Goal: Information Seeking & Learning: Find specific fact

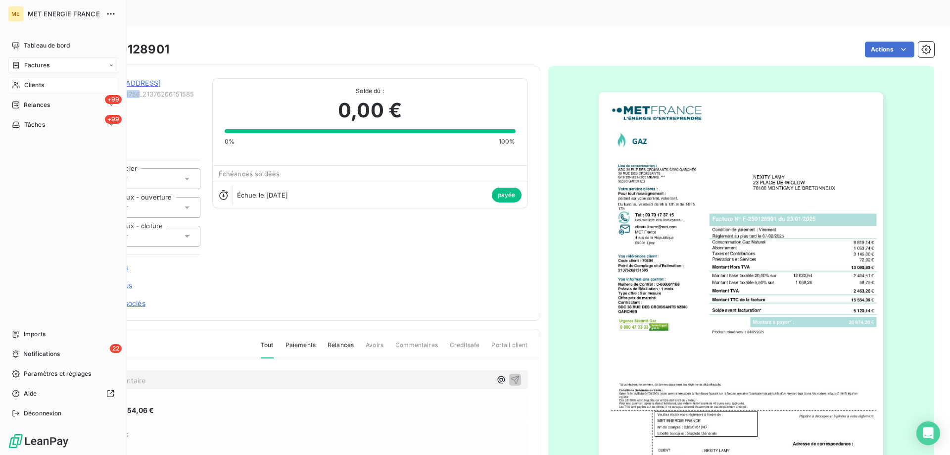
click at [44, 85] on span "Clients" at bounding box center [34, 85] width 20 height 9
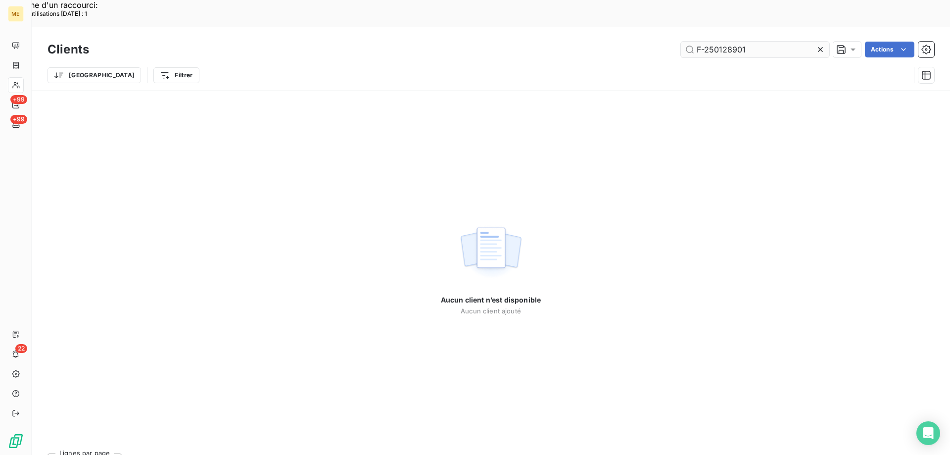
click at [734, 42] on input "F-250128901" at bounding box center [755, 50] width 148 height 16
click at [735, 42] on input "F-250128901" at bounding box center [755, 50] width 148 height 16
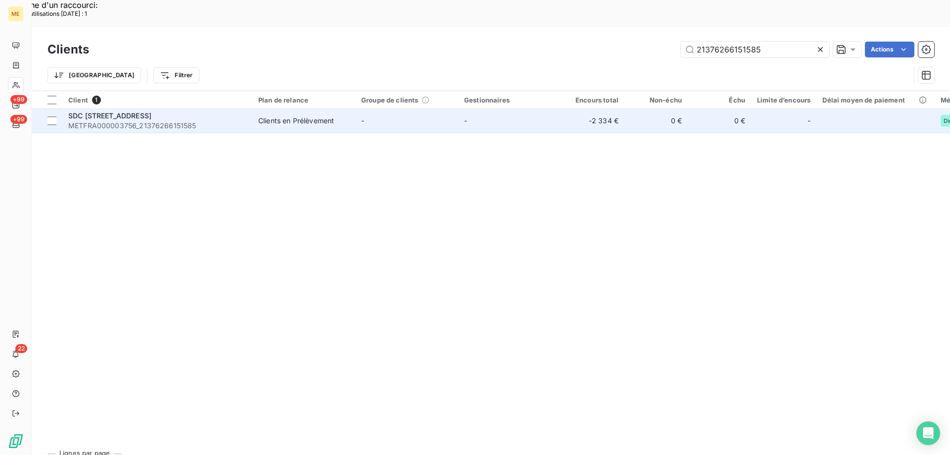
type input "21376266151585"
click at [189, 121] on span "METFRA000003756_21376266151585" at bounding box center [157, 126] width 178 height 10
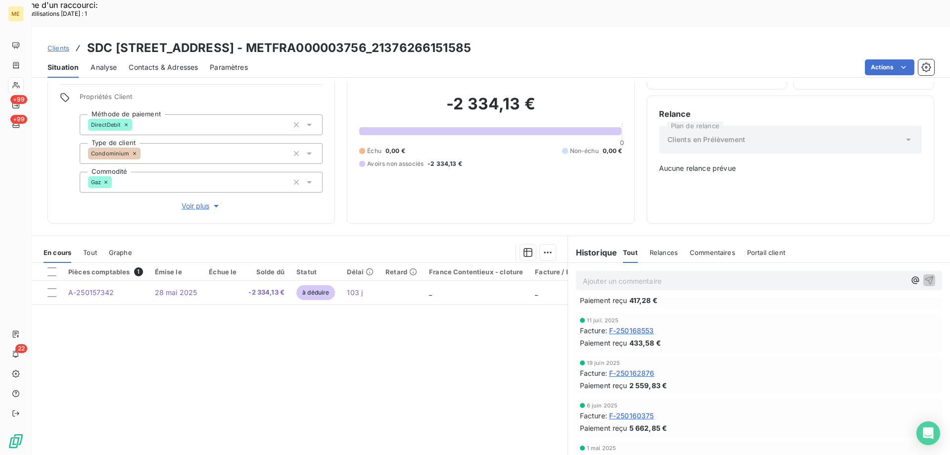
scroll to position [49, 0]
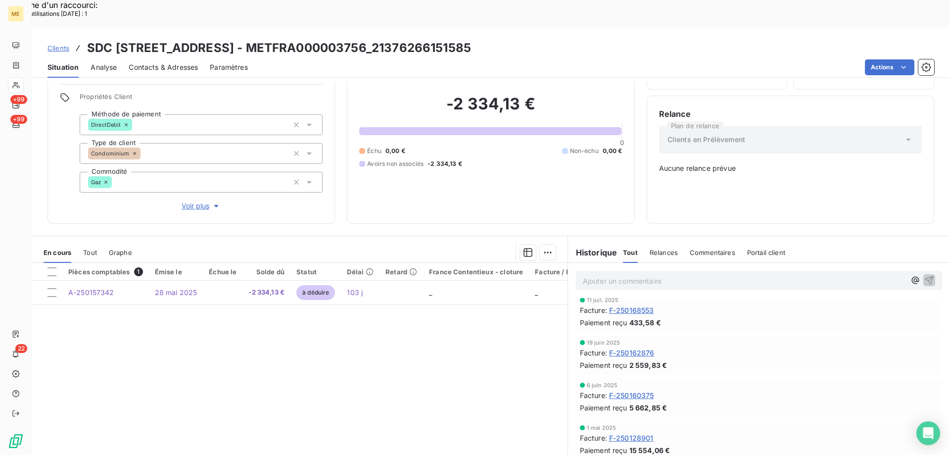
click at [636, 432] on span "F-250128901" at bounding box center [631, 437] width 45 height 10
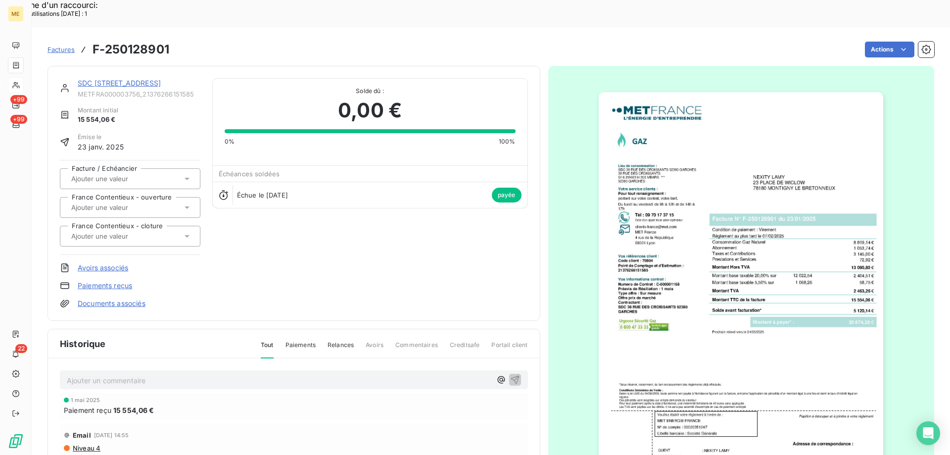
click at [674, 261] on img "button" at bounding box center [740, 293] width 284 height 403
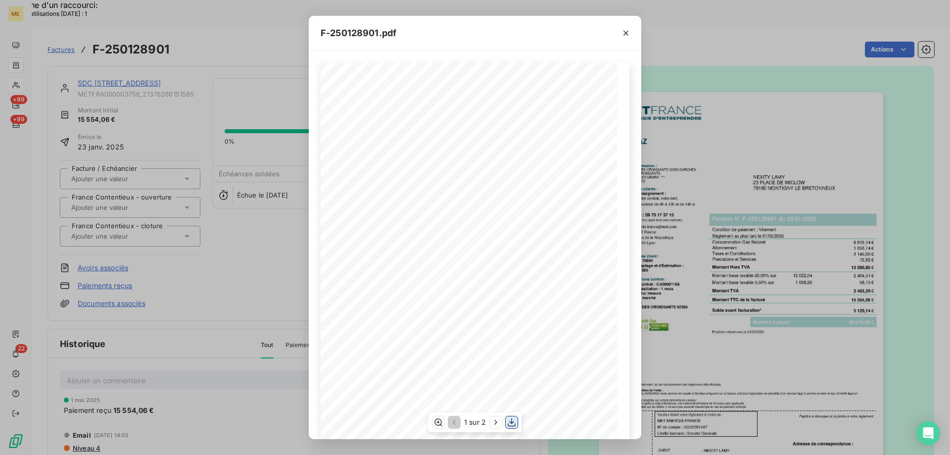
click at [516, 422] on icon "button" at bounding box center [511, 422] width 10 height 10
click at [630, 31] on icon "button" at bounding box center [626, 33] width 10 height 10
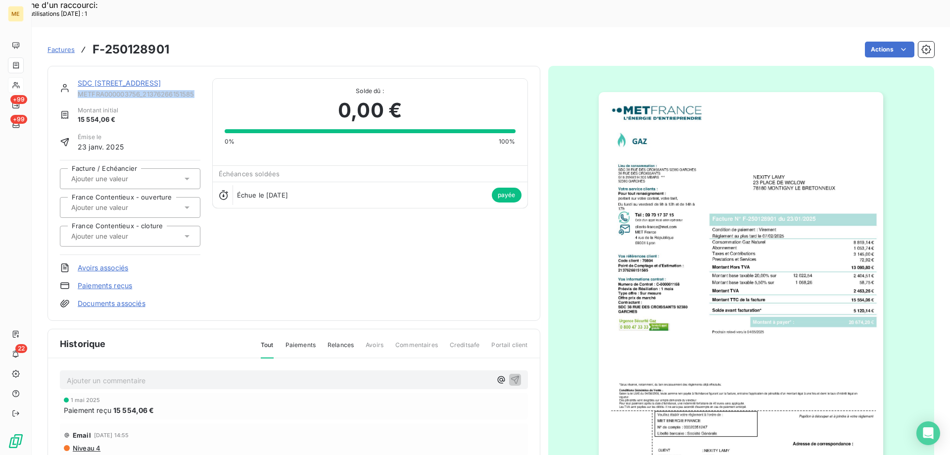
copy span "METFRA000003756_21376266151585"
drag, startPoint x: 204, startPoint y: 68, endPoint x: 76, endPoint y: 68, distance: 128.1
click at [76, 78] on div "SDC [STREET_ADDRESS] GARCHES METFRA000003756_21376266151585 Montant initial 15 …" at bounding box center [294, 193] width 468 height 230
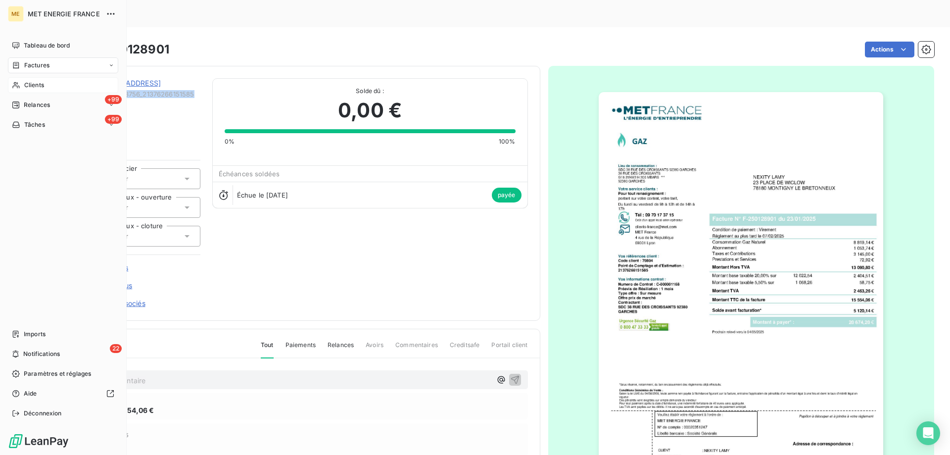
click at [15, 62] on icon at bounding box center [16, 65] width 8 height 8
click at [33, 128] on span "Clients" at bounding box center [34, 124] width 20 height 9
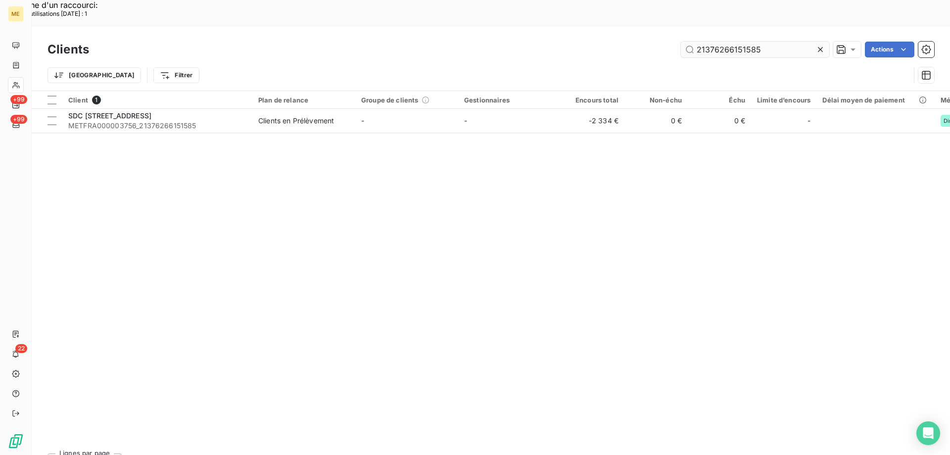
click at [728, 42] on input "21376266151585" at bounding box center [755, 50] width 148 height 16
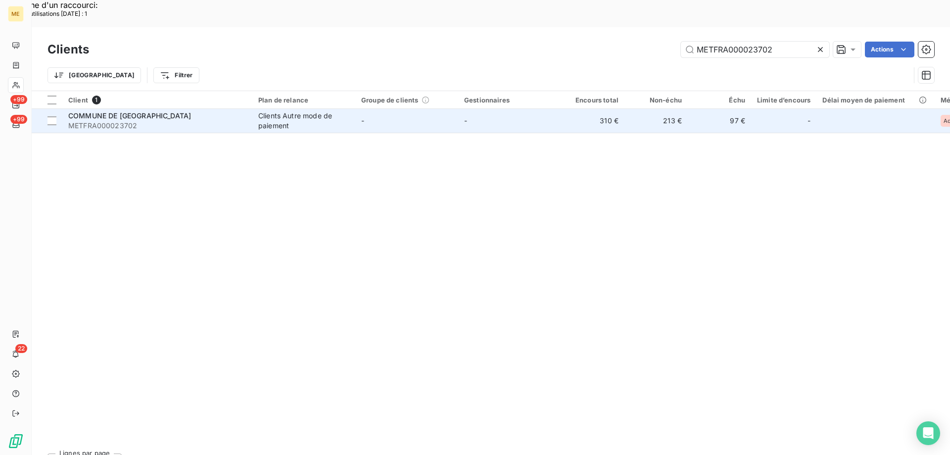
type input "METFRA000023702"
click at [205, 121] on span "METFRA000023702" at bounding box center [157, 126] width 178 height 10
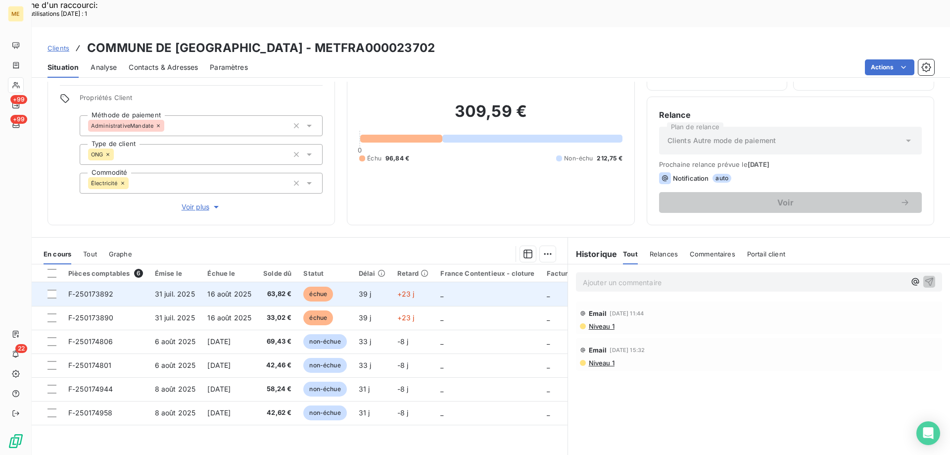
scroll to position [63, 0]
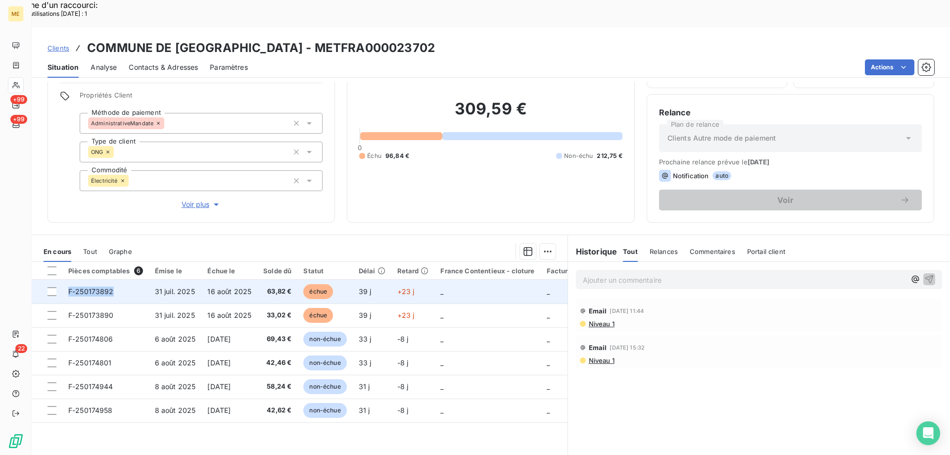
copy span "F-250173892"
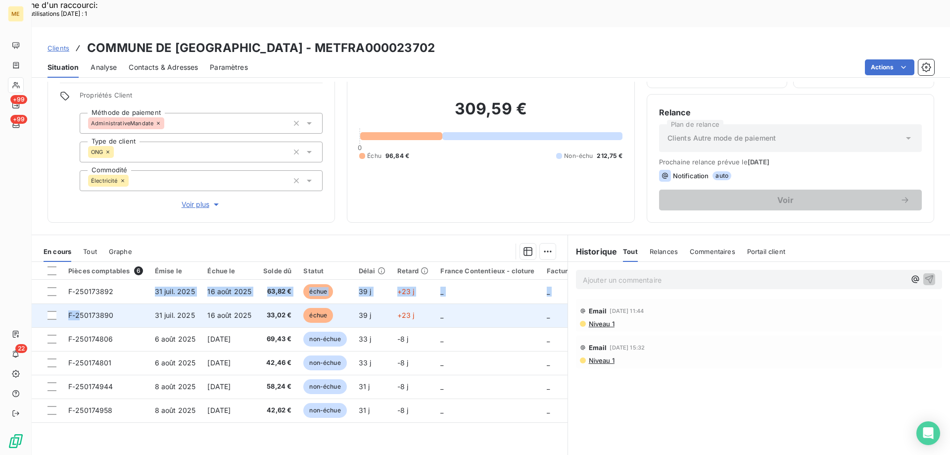
drag, startPoint x: 119, startPoint y: 264, endPoint x: 81, endPoint y: 285, distance: 43.2
click at [81, 285] on tbody "F-250173892 [DATE] [DATE] 63,82 € échue 39 j +23 j _ _ _ F-250173890 [DATE] [DA…" at bounding box center [383, 350] width 703 height 142
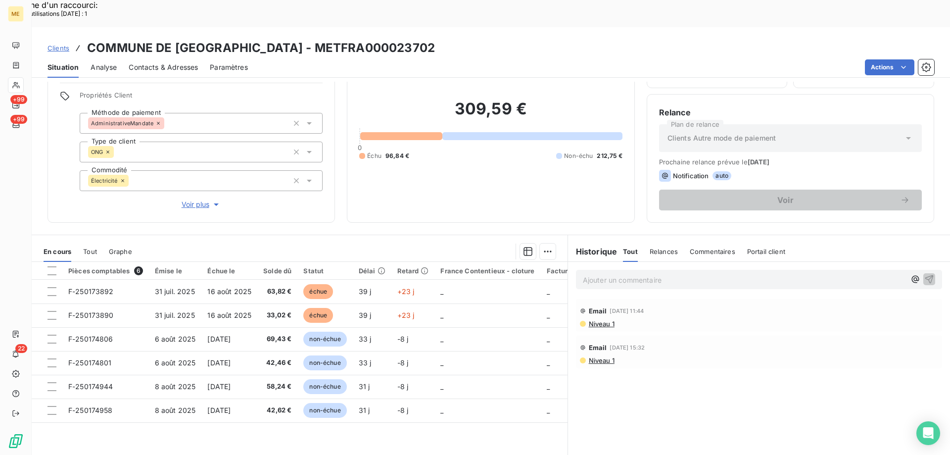
click at [620, 274] on p "Ajouter un commentaire ﻿" at bounding box center [744, 280] width 322 height 12
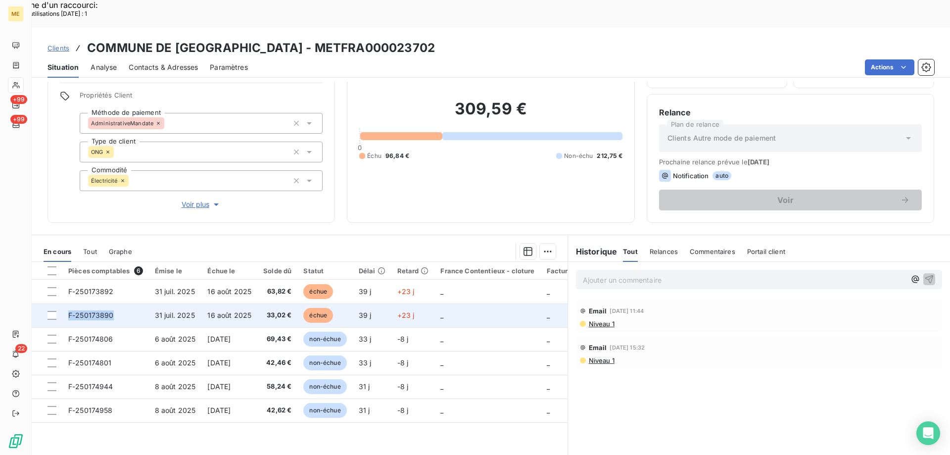
copy span "F-250173890"
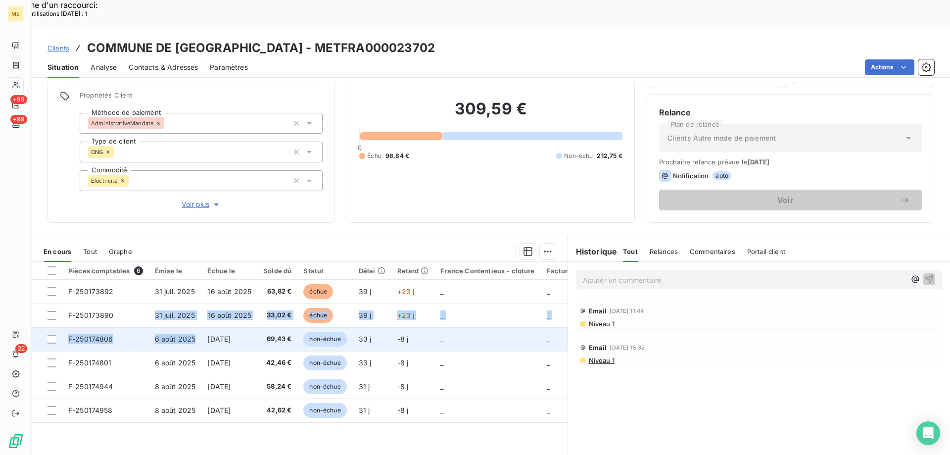
drag, startPoint x: 136, startPoint y: 286, endPoint x: 193, endPoint y: 322, distance: 68.2
click at [193, 322] on tbody "F-250173892 [DATE] [DATE] 63,82 € échue 39 j +23 j _ _ _ F-250173890 [DATE] [DA…" at bounding box center [383, 350] width 703 height 142
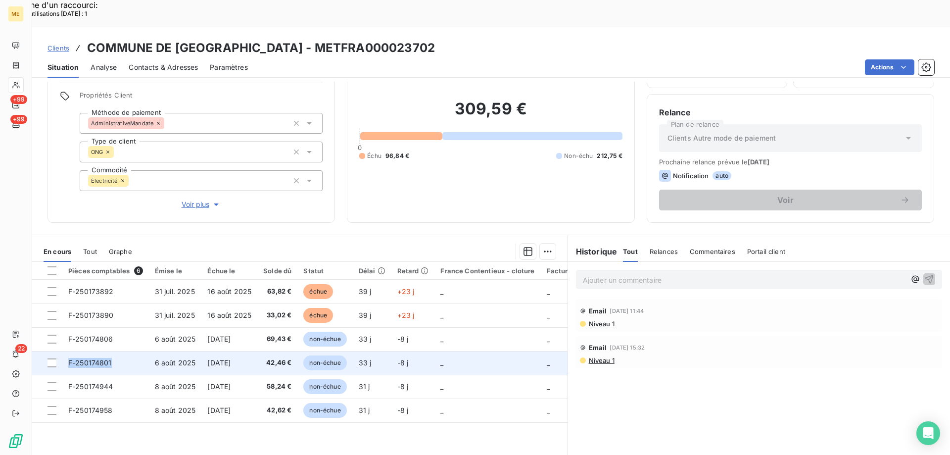
copy span "F-250174801"
drag, startPoint x: 117, startPoint y: 335, endPoint x: 68, endPoint y: 340, distance: 48.7
click at [68, 351] on td "F-250174801" at bounding box center [105, 363] width 87 height 24
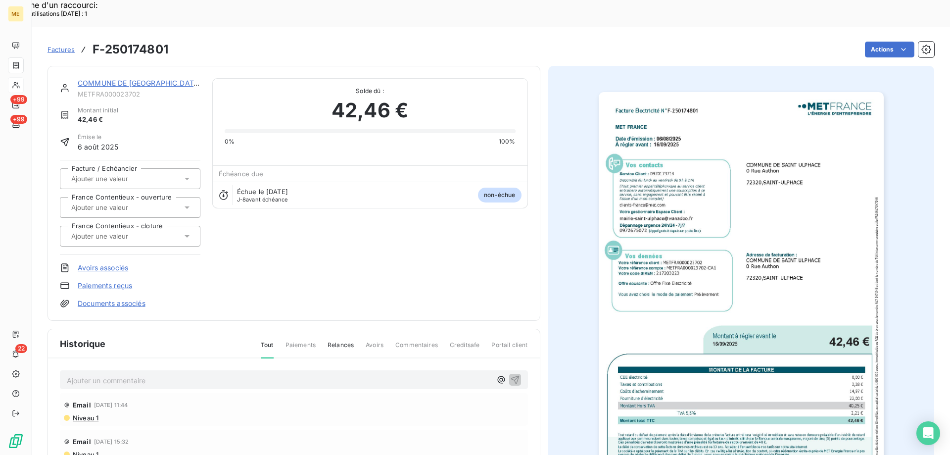
click at [138, 79] on link "COMMUNE DE [GEOGRAPHIC_DATA]" at bounding box center [139, 83] width 123 height 8
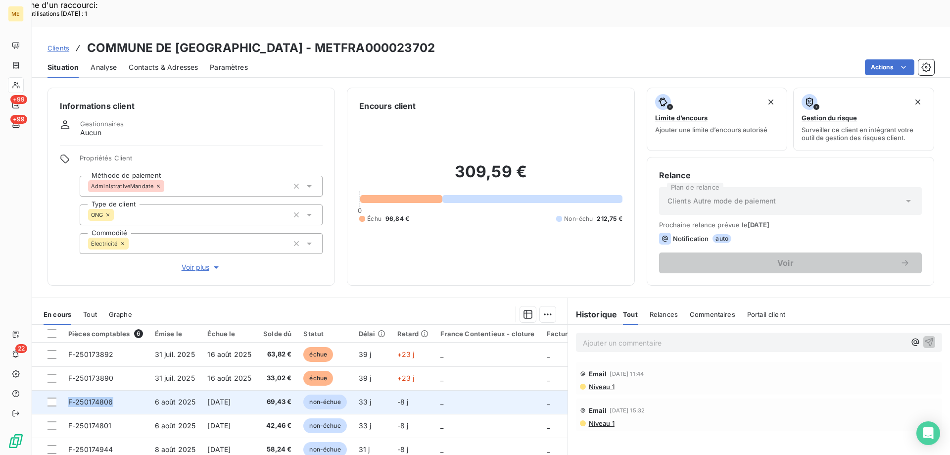
copy span "F-250174806"
drag, startPoint x: 122, startPoint y: 373, endPoint x: 68, endPoint y: 376, distance: 53.5
click at [68, 390] on td "F-250174806" at bounding box center [105, 402] width 87 height 24
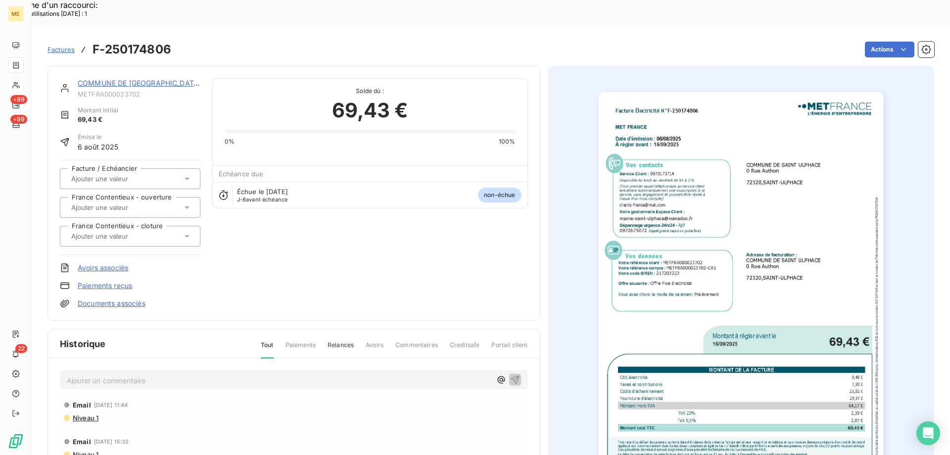
click at [152, 79] on link "COMMUNE DE [GEOGRAPHIC_DATA]" at bounding box center [139, 83] width 123 height 8
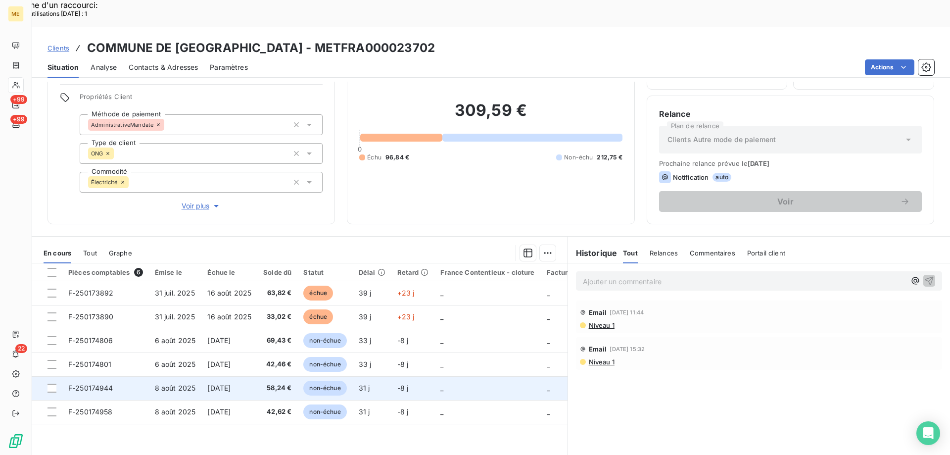
scroll to position [63, 0]
copy span "F-250174944"
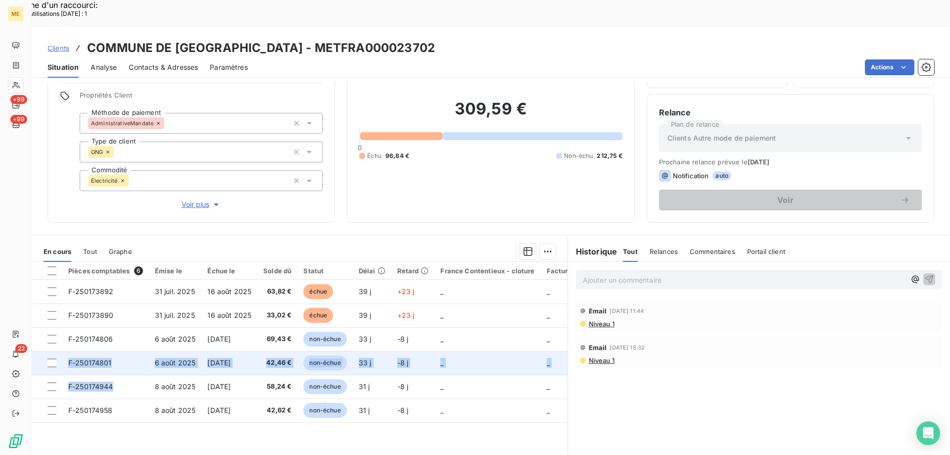
drag, startPoint x: 113, startPoint y: 356, endPoint x: 68, endPoint y: 339, distance: 48.0
click at [68, 339] on tbody "F-250173892 [DATE] [DATE] 63,82 € échue 39 j +23 j _ _ _ F-250173890 [DATE] [DA…" at bounding box center [383, 350] width 703 height 142
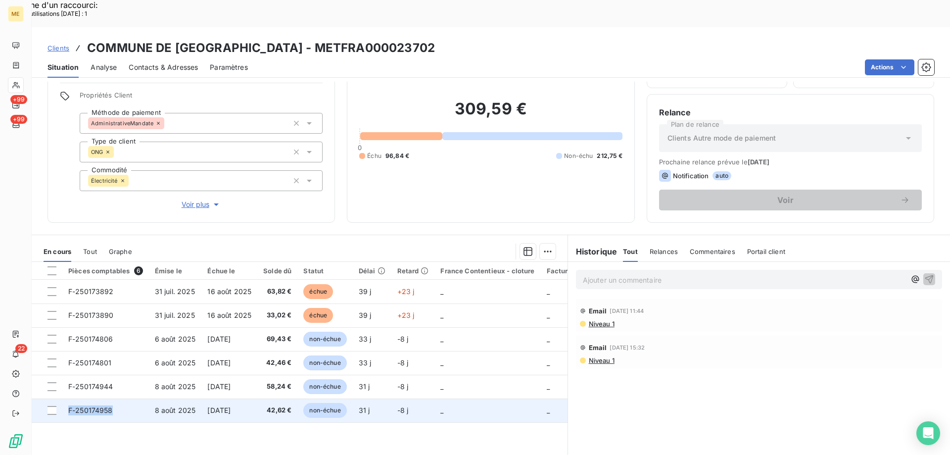
copy tr "F-250174958"
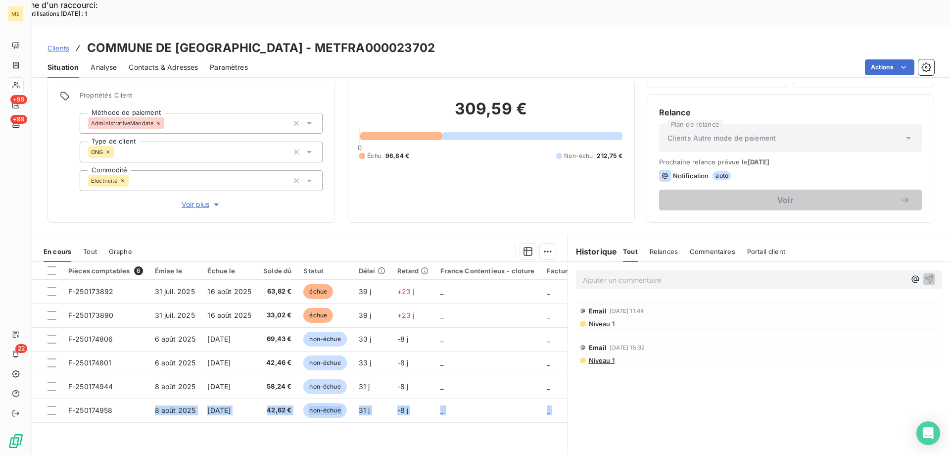
drag, startPoint x: 108, startPoint y: 384, endPoint x: 170, endPoint y: 443, distance: 85.7
click at [627, 274] on p "Ajouter un commentaire ﻿" at bounding box center [744, 280] width 322 height 12
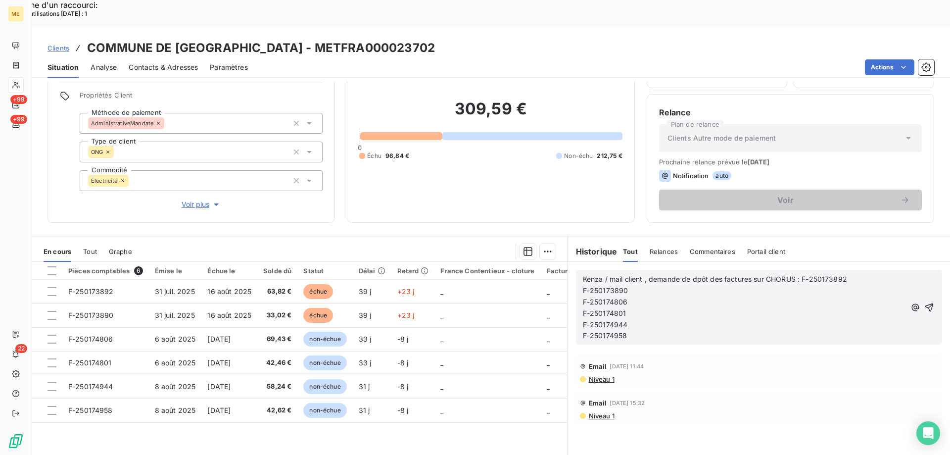
click at [700, 275] on span "Kenza / mail client , demande de dpôt des factures sur CHORUS : F-250173892" at bounding box center [715, 279] width 264 height 8
click at [0, 0] on lt-span "dépôt" at bounding box center [0, 0] width 0 height 0
click at [642, 275] on span "Kenza / mail client , demande de dépôt des factures sur CHORUS : F-250173892" at bounding box center [717, 279] width 268 height 8
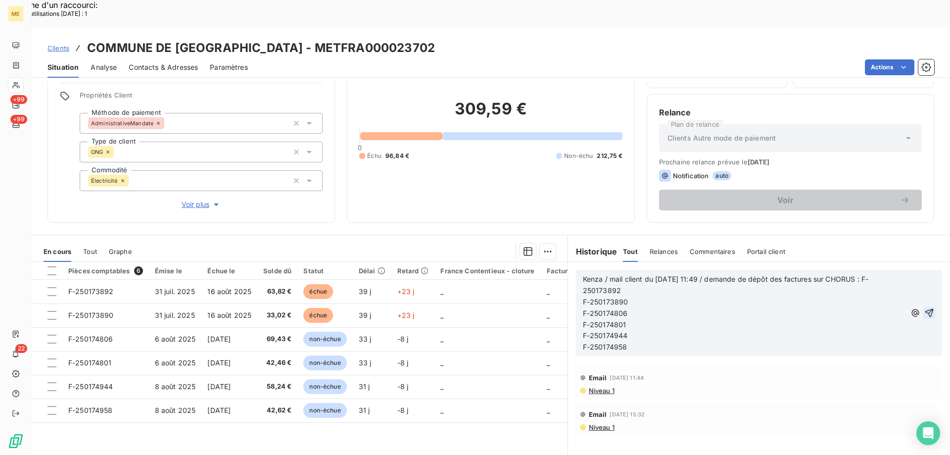
click at [924, 308] on icon "button" at bounding box center [929, 313] width 10 height 10
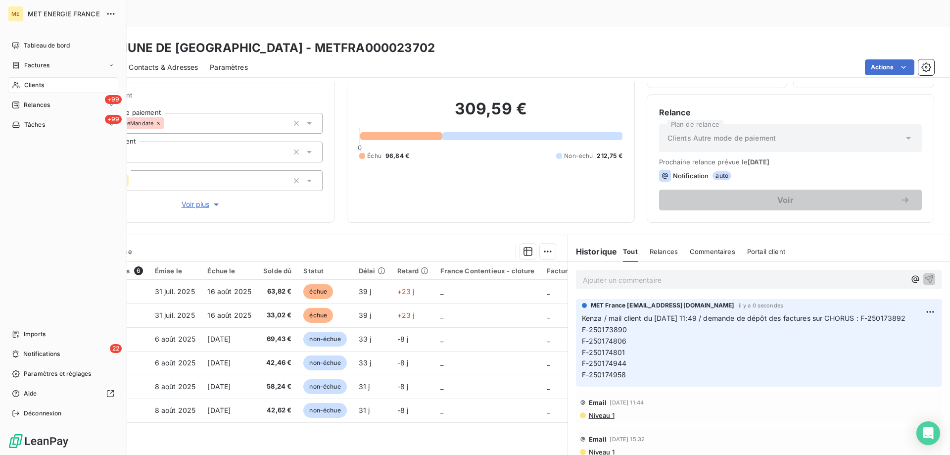
click at [47, 89] on div "Clients" at bounding box center [63, 85] width 110 height 16
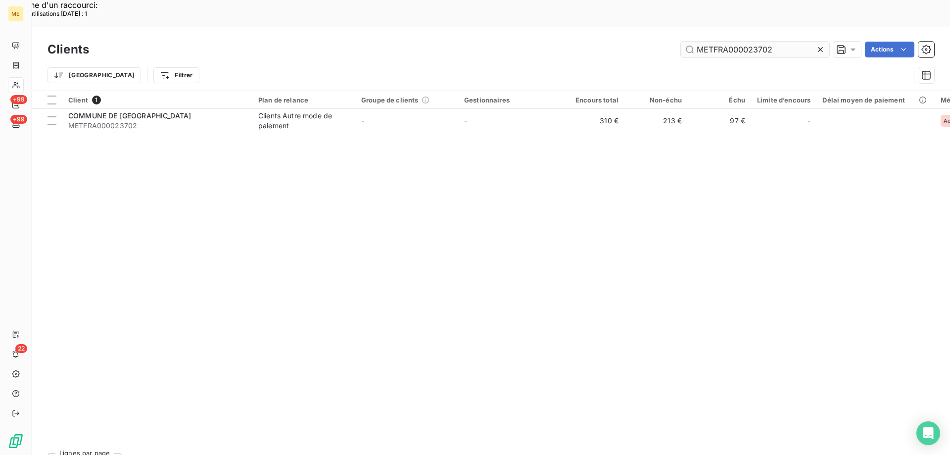
click at [722, 42] on input "METFRA000023702" at bounding box center [755, 50] width 148 height 16
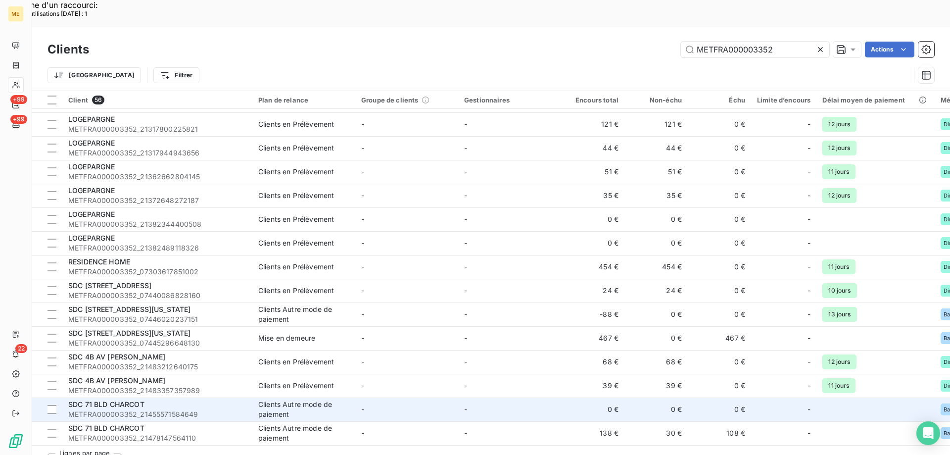
scroll to position [998, 0]
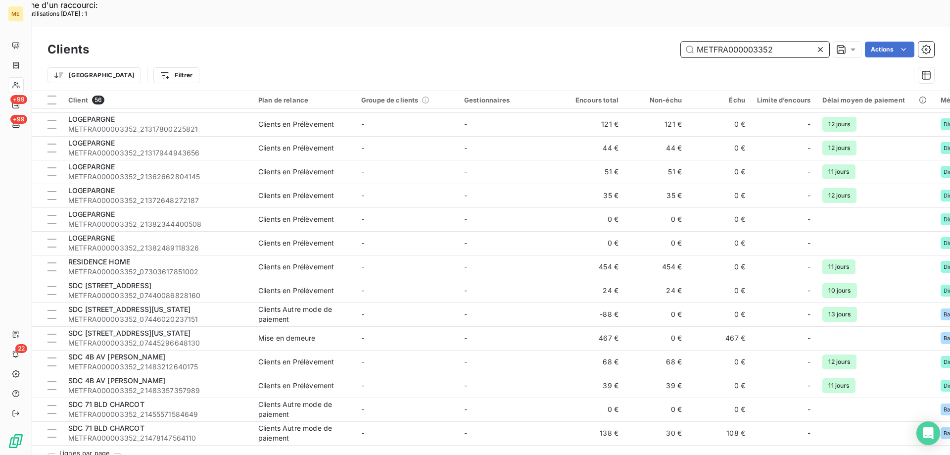
drag, startPoint x: 791, startPoint y: 21, endPoint x: 760, endPoint y: 23, distance: 31.7
click at [786, 42] on input "METFRA000003352" at bounding box center [755, 50] width 148 height 16
click at [737, 42] on input "METFRA000003352" at bounding box center [755, 50] width 148 height 16
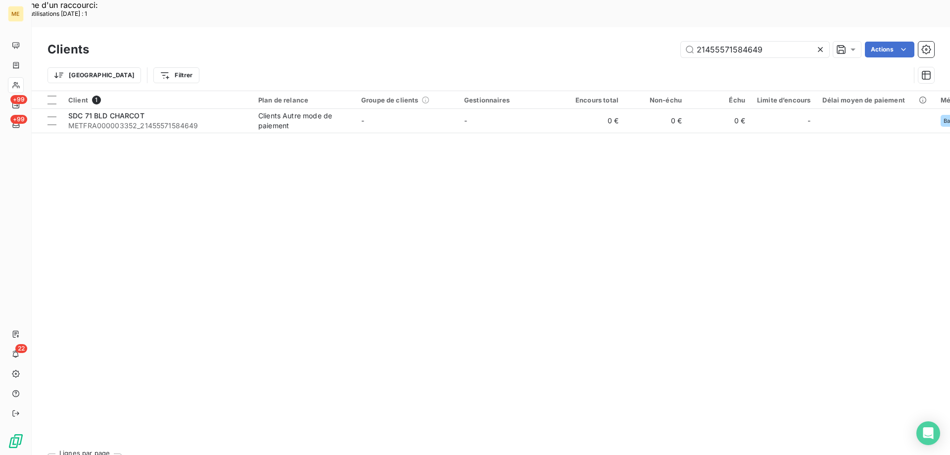
scroll to position [0, 0]
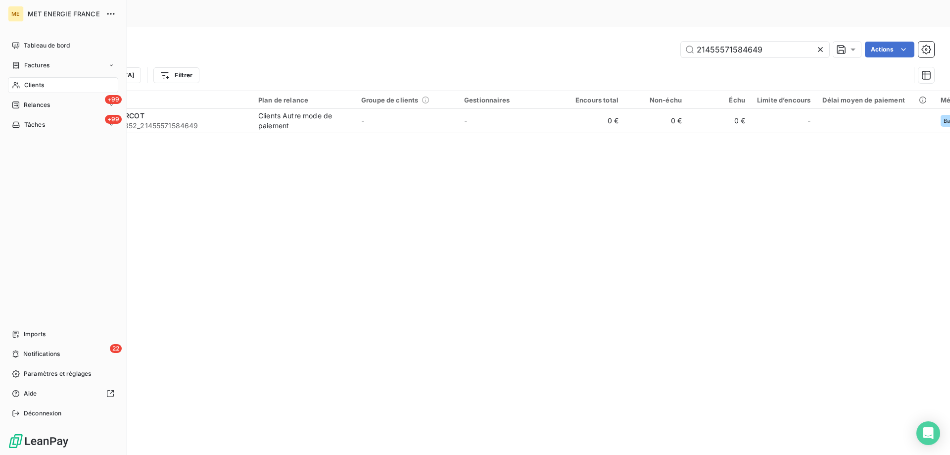
click at [29, 82] on span "Clients" at bounding box center [34, 85] width 20 height 9
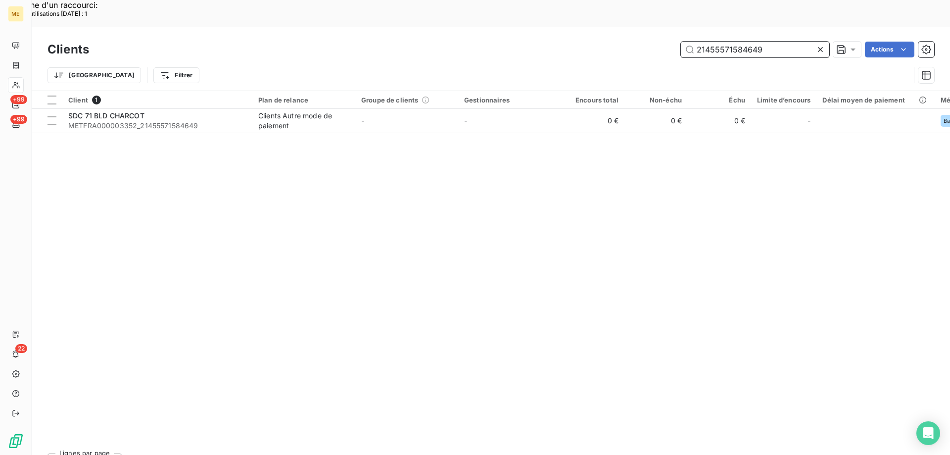
click at [740, 42] on input "21455571584649" at bounding box center [755, 50] width 148 height 16
paste input "METFRA000003352"
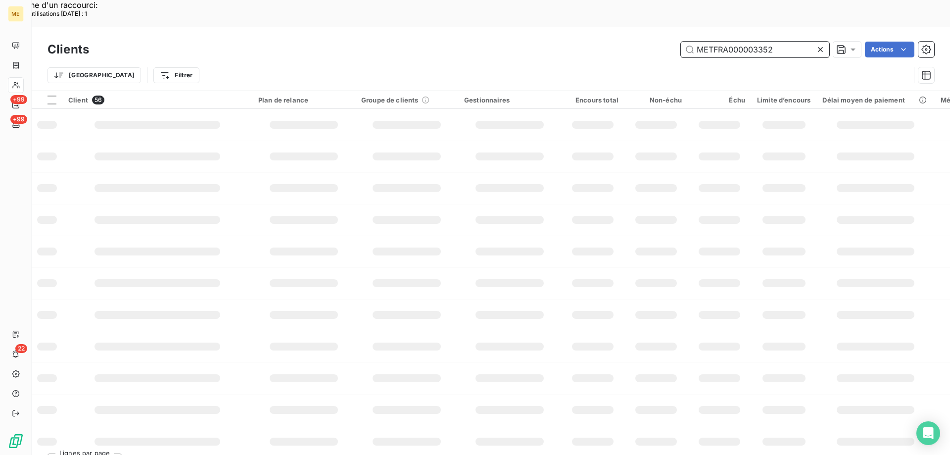
type input "METFRA000003352"
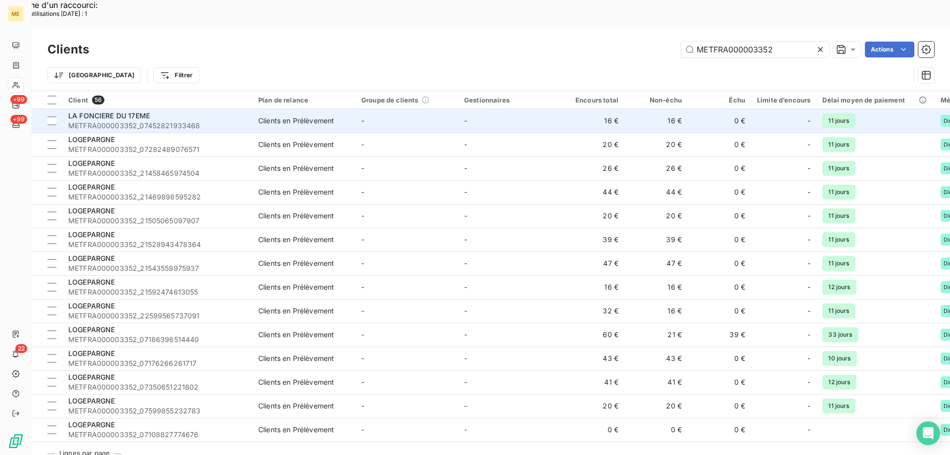
click at [158, 121] on span "METFRA000003352_07452821933468" at bounding box center [157, 126] width 178 height 10
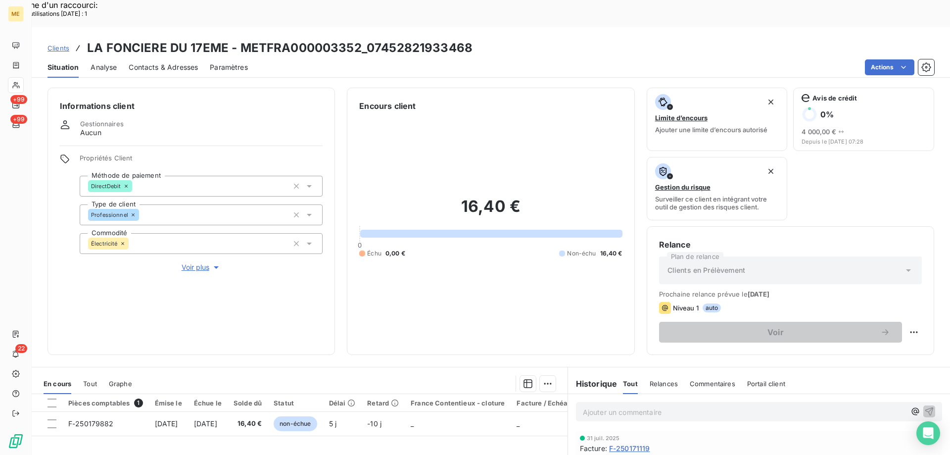
click at [135, 62] on span "Contacts & Adresses" at bounding box center [163, 67] width 69 height 10
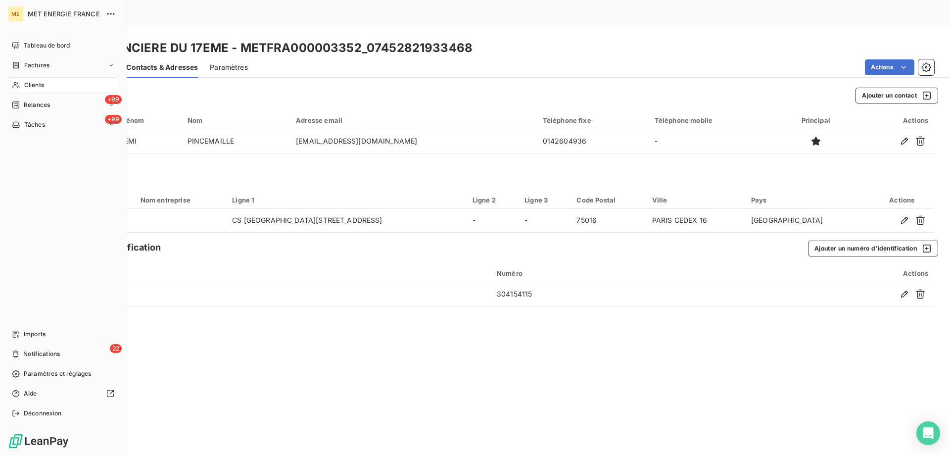
click at [46, 85] on div "Clients" at bounding box center [63, 85] width 110 height 16
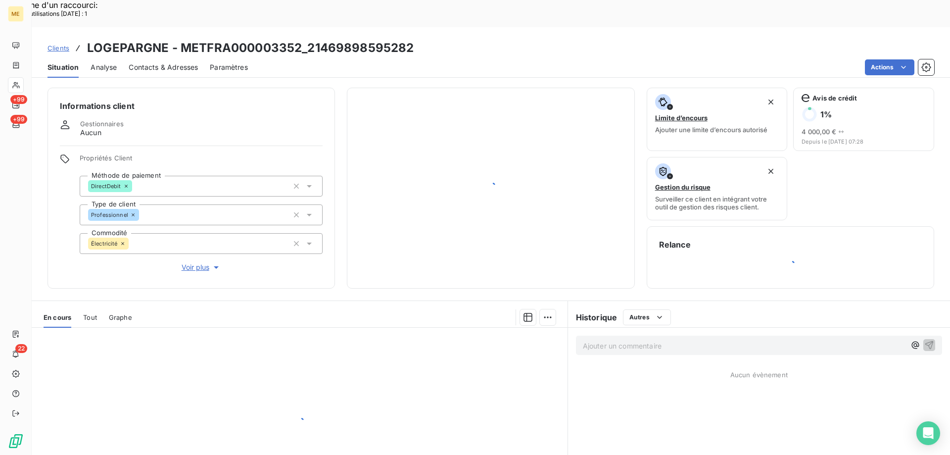
click at [166, 176] on div "DirectDebit" at bounding box center [201, 186] width 243 height 21
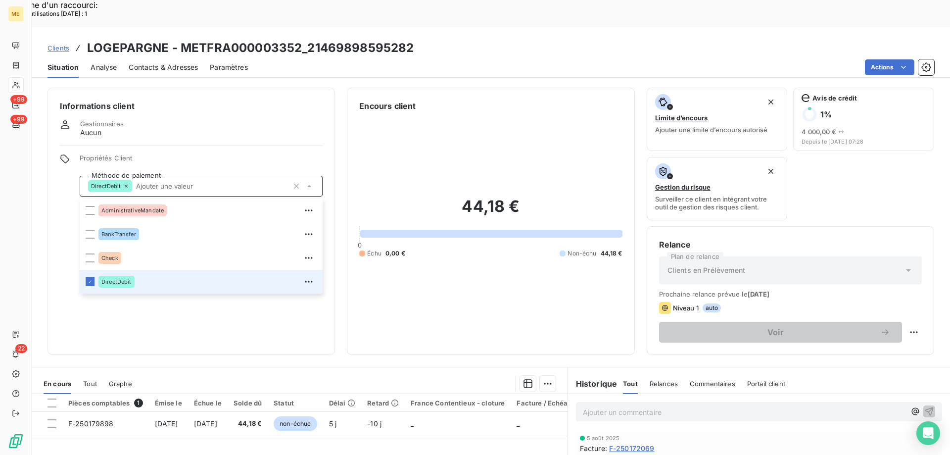
click at [155, 62] on span "Contacts & Adresses" at bounding box center [163, 67] width 69 height 10
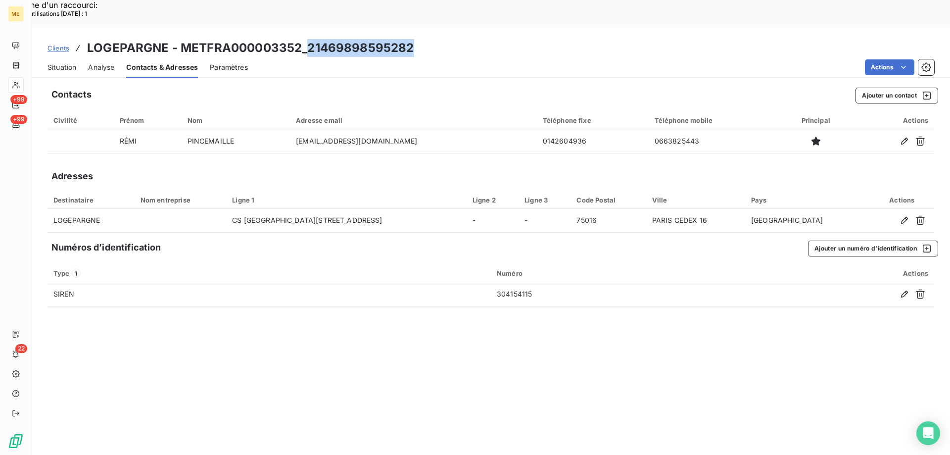
copy h3 "21469898595282"
drag, startPoint x: 428, startPoint y: 17, endPoint x: -926, endPoint y: -29, distance: 1354.6
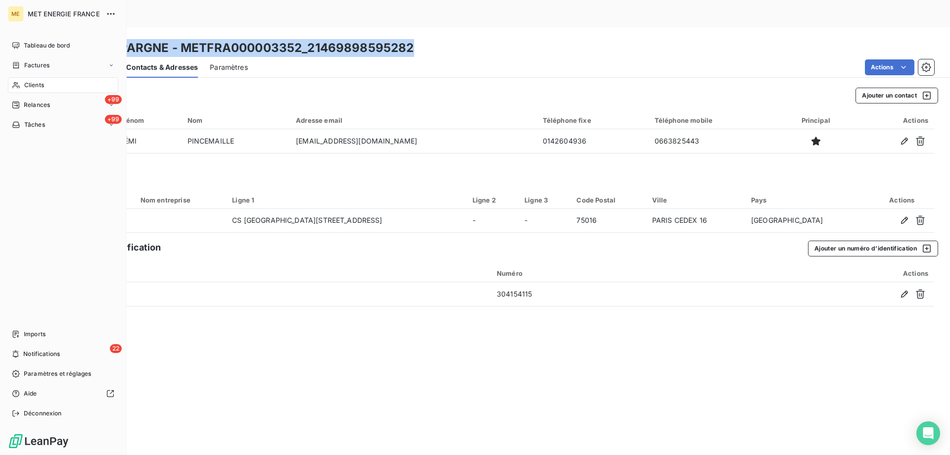
click at [38, 82] on span "Clients" at bounding box center [34, 85] width 20 height 9
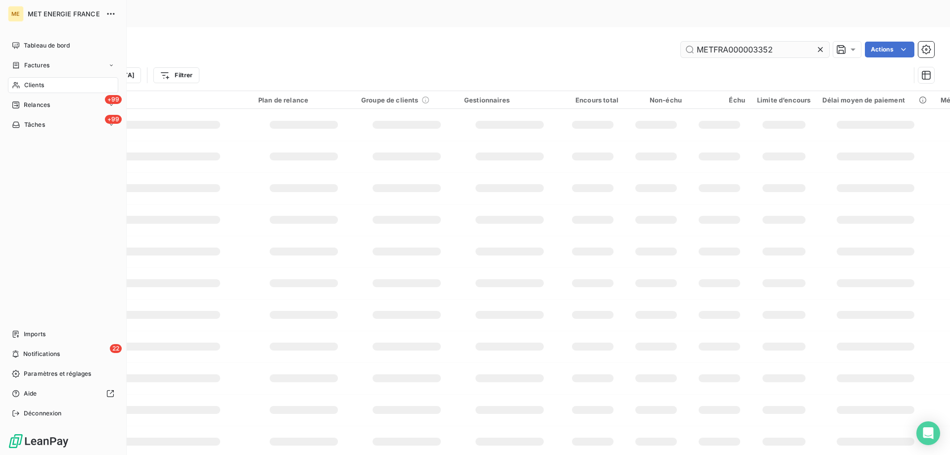
click at [754, 42] on input "METFRA000003352" at bounding box center [755, 50] width 148 height 16
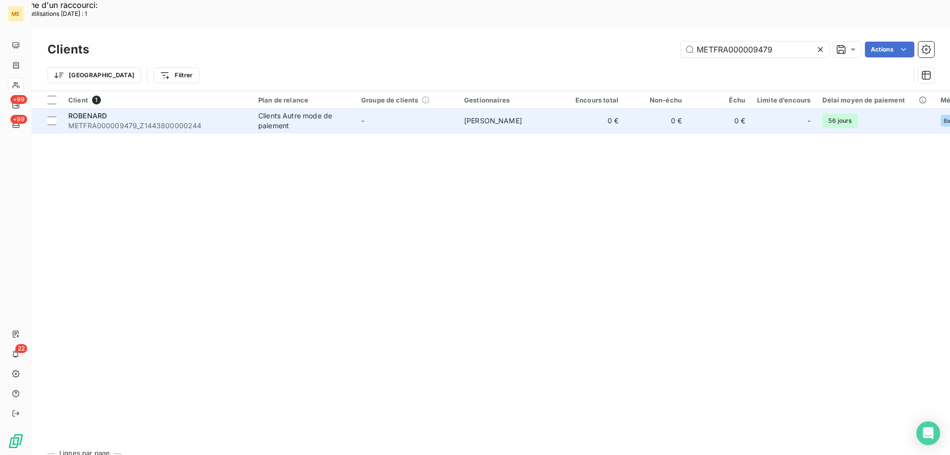
type input "METFRA000009479"
click at [194, 121] on span "METFRA000009479_Z1443800000244" at bounding box center [157, 126] width 178 height 10
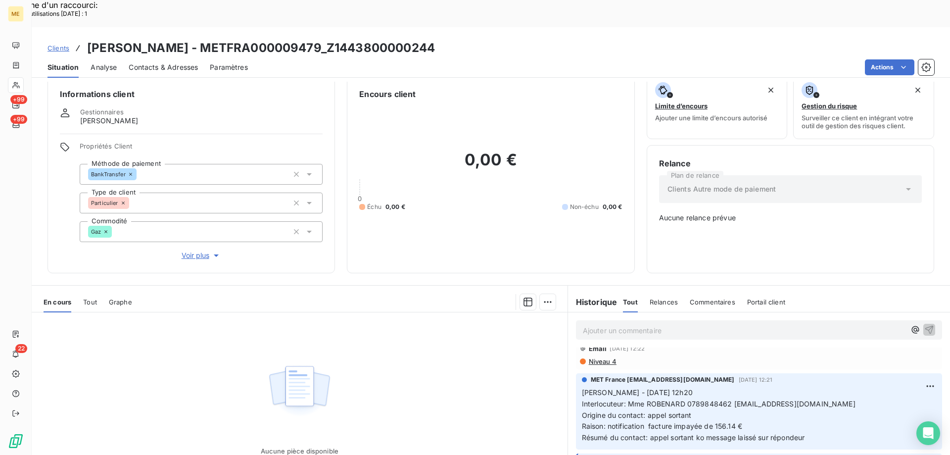
scroll to position [49, 0]
click at [22, 82] on div at bounding box center [16, 85] width 16 height 16
click at [17, 82] on icon at bounding box center [16, 85] width 8 height 8
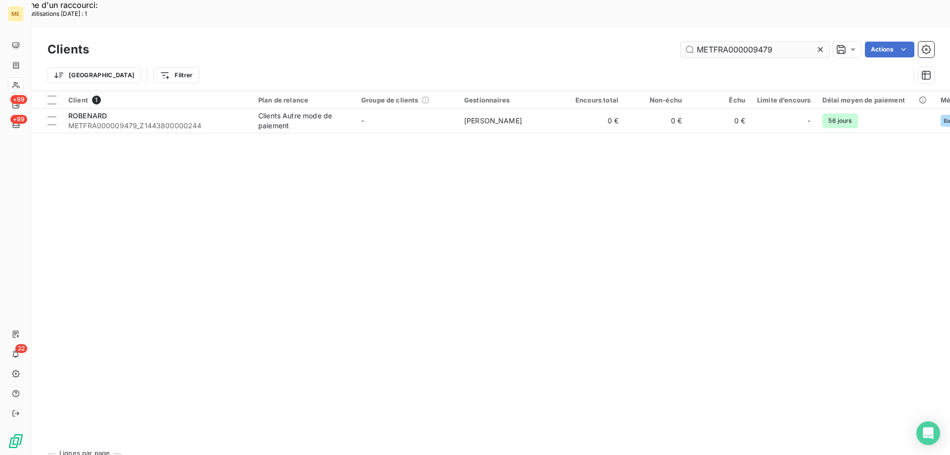
click at [774, 42] on input "METFRA000009479" at bounding box center [755, 50] width 148 height 16
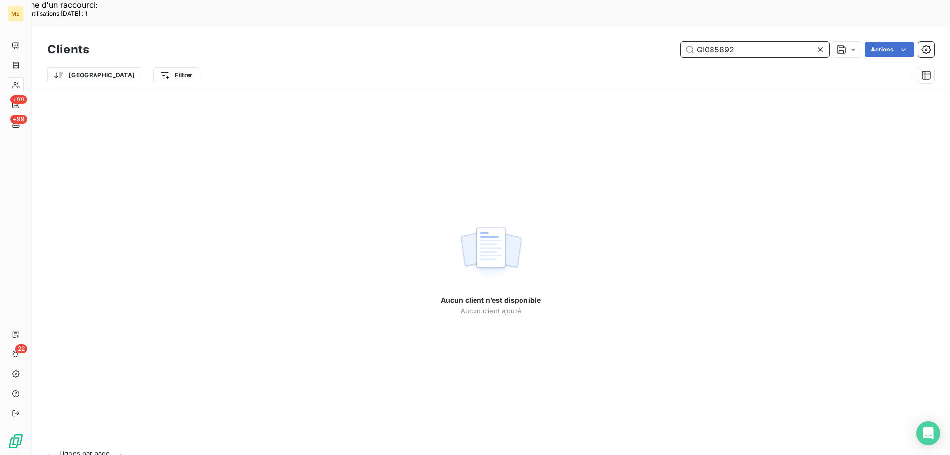
click at [744, 42] on input "GI085892" at bounding box center [755, 50] width 148 height 16
paste input "METFRA000024210"
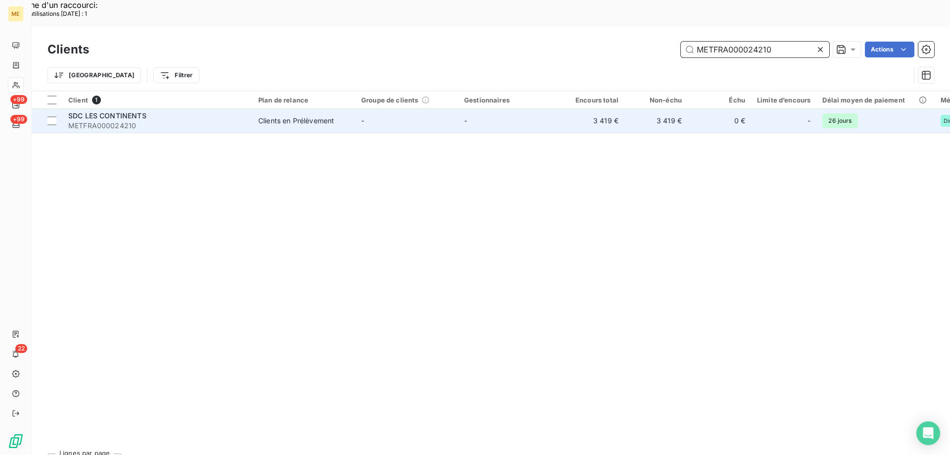
type input "METFRA000024210"
click at [140, 121] on span "METFRA000024210" at bounding box center [157, 126] width 178 height 10
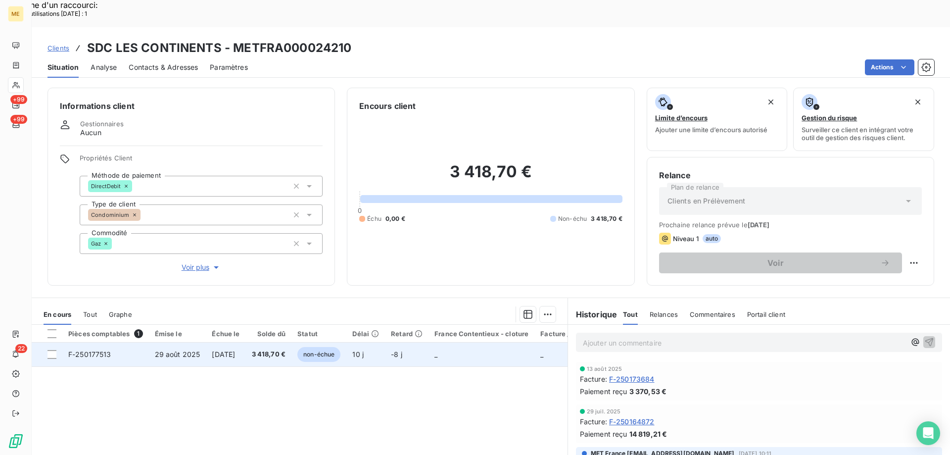
click at [235, 350] on span "[DATE]" at bounding box center [223, 354] width 23 height 8
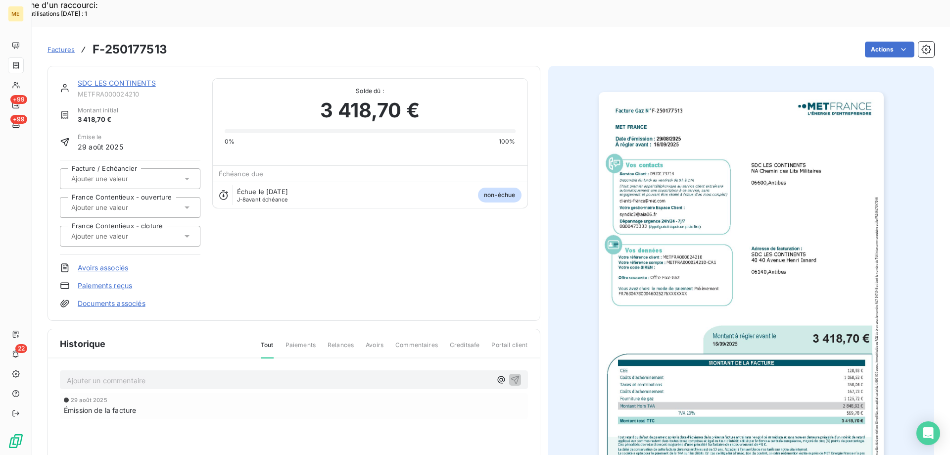
click at [677, 337] on img "button" at bounding box center [740, 293] width 285 height 403
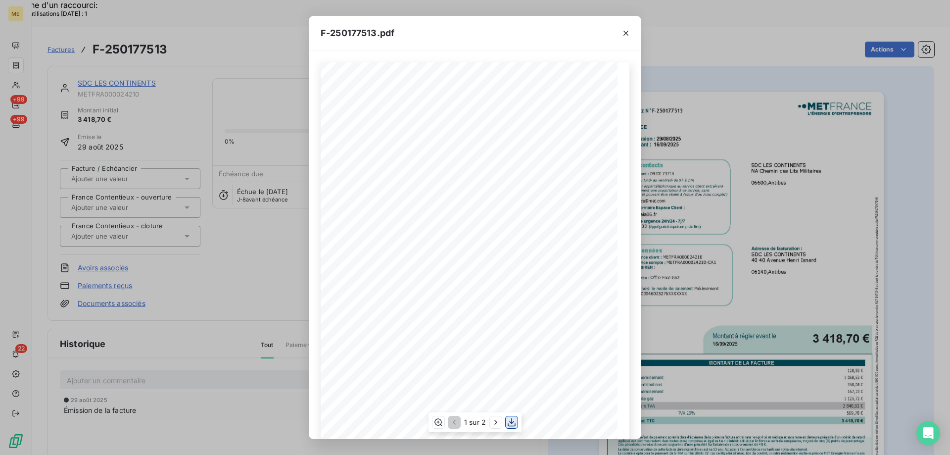
click at [508, 424] on icon "button" at bounding box center [511, 422] width 8 height 8
click at [625, 36] on icon "button" at bounding box center [626, 33] width 10 height 10
click at [628, 30] on icon "button" at bounding box center [626, 33] width 10 height 10
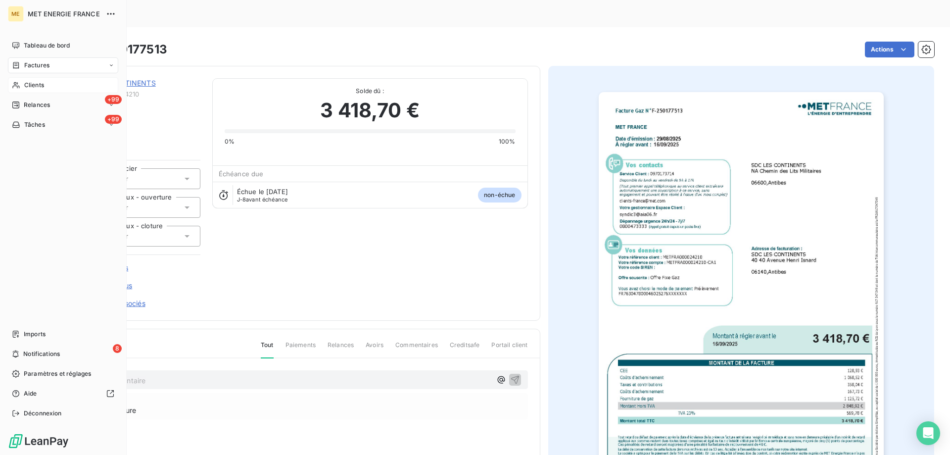
click at [44, 85] on span "Clients" at bounding box center [34, 85] width 20 height 9
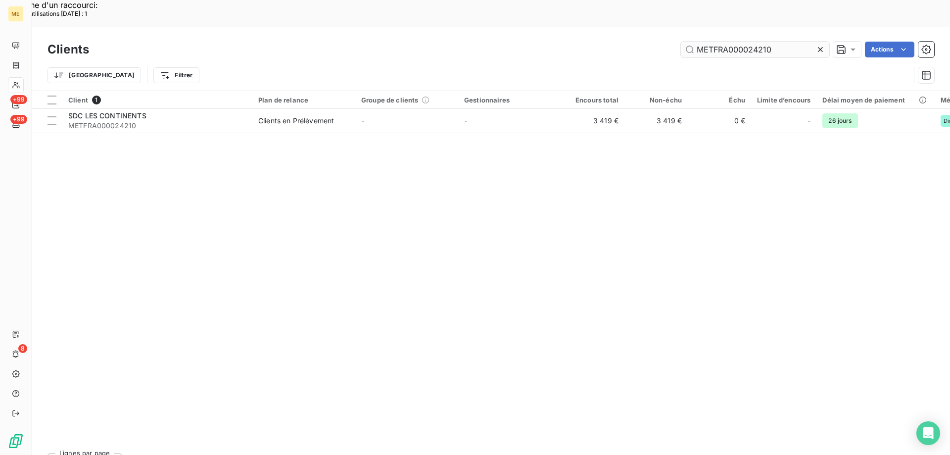
click at [739, 42] on input "METFRA000024210" at bounding box center [755, 50] width 148 height 16
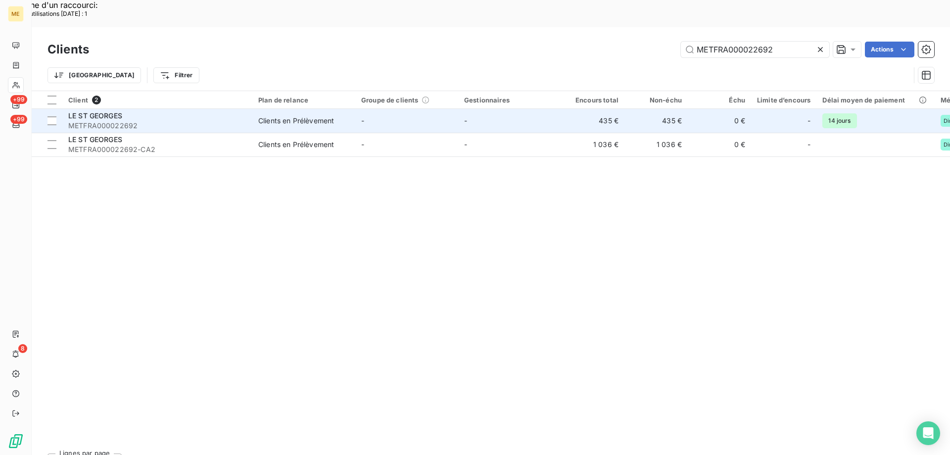
type input "METFRA000022692"
click at [168, 111] on div "LE ST GEORGES" at bounding box center [157, 116] width 178 height 10
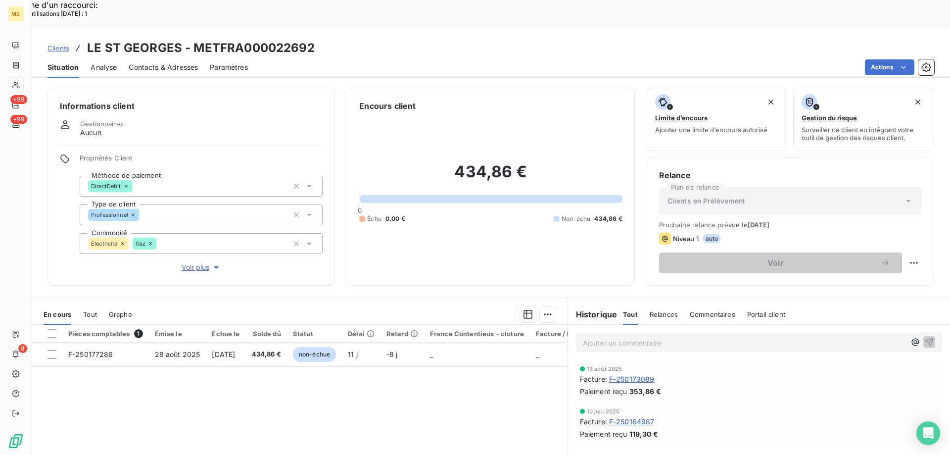
click at [635, 416] on span "F-250164987" at bounding box center [632, 421] width 46 height 10
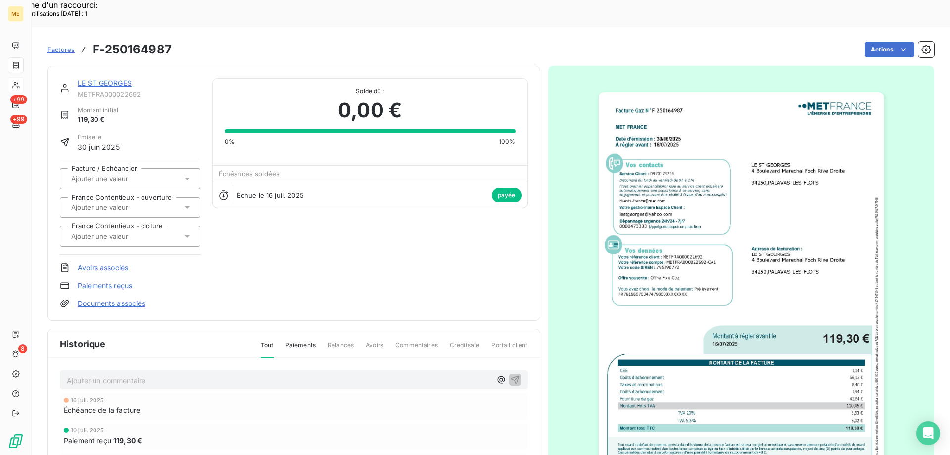
click at [684, 399] on img "button" at bounding box center [740, 293] width 285 height 403
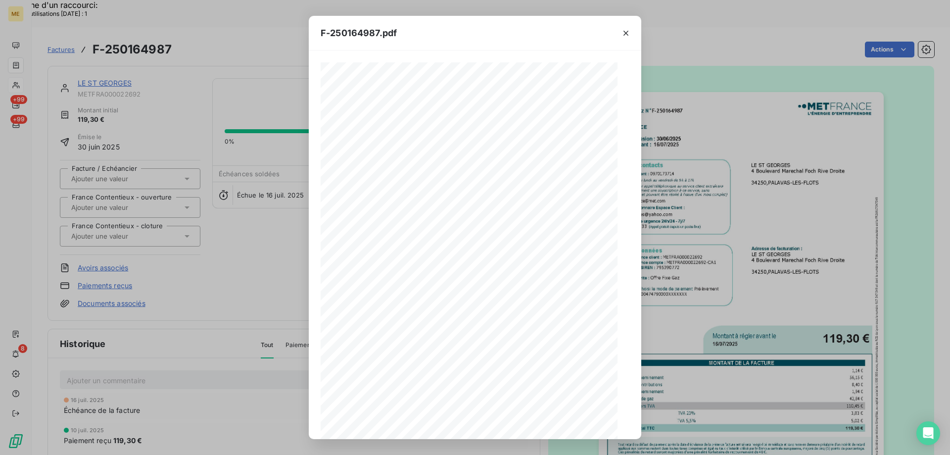
click at [548, 443] on div "F-250164987.pdf 1 sur 2" at bounding box center [475, 227] width 950 height 455
click at [522, 409] on div "Facture Gaz N° F-250164987 MET Energie France [STREET_ADDRESS] [DATE][DOMAIN_NA…" at bounding box center [475, 278] width 309 height 432
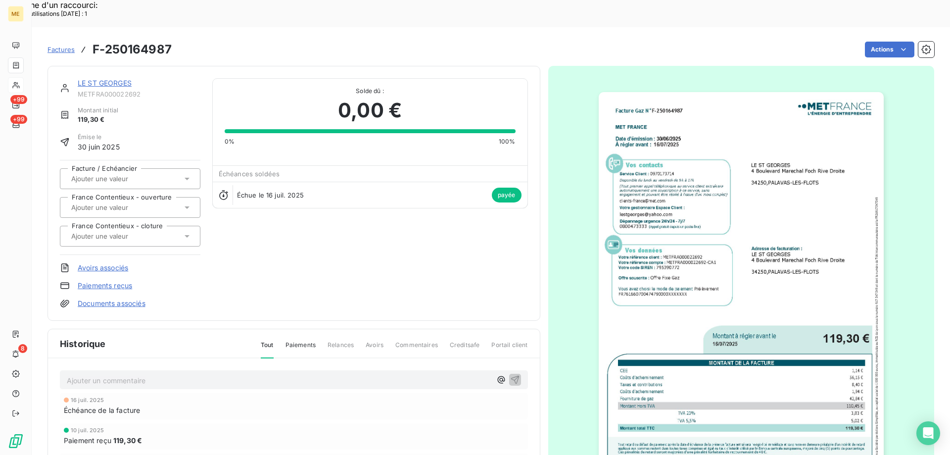
click at [489, 401] on button "button" at bounding box center [494, 398] width 11 height 11
click at [673, 281] on img "button" at bounding box center [740, 293] width 285 height 403
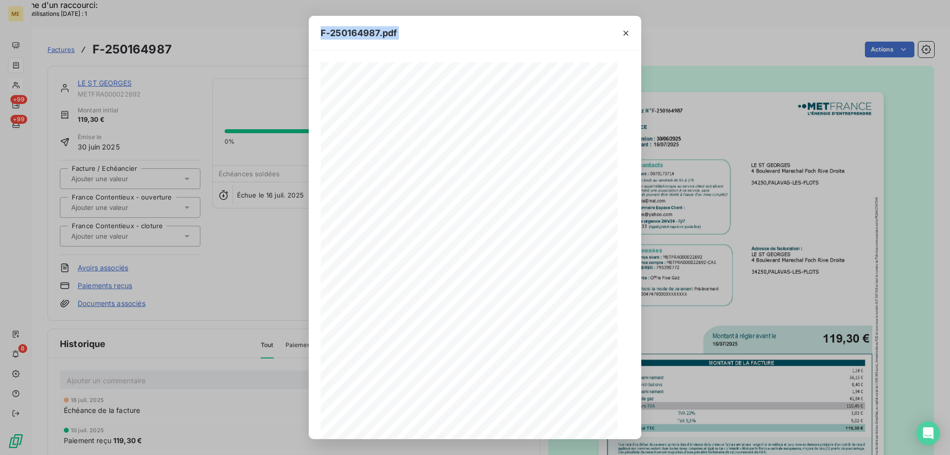
click at [506, 418] on button "button" at bounding box center [511, 422] width 12 height 12
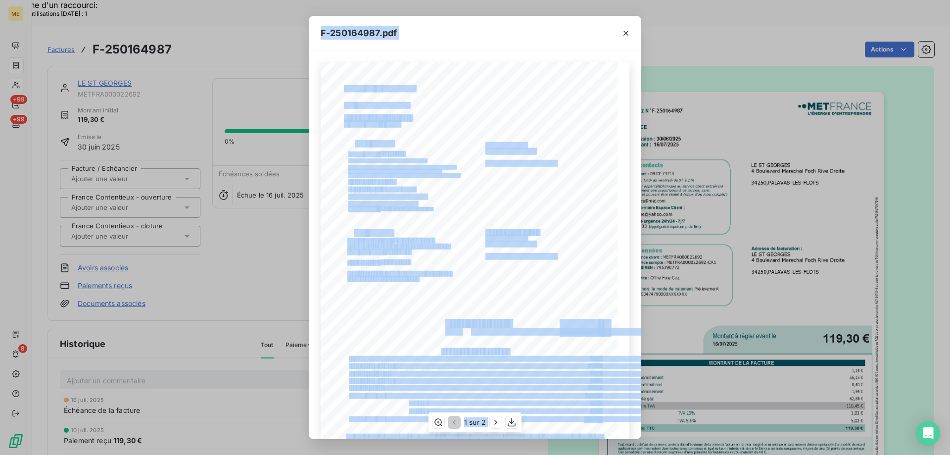
click at [629, 34] on icon "button" at bounding box center [626, 33] width 10 height 10
click at [114, 54] on div "F-250164987.pdf Facture Gaz N° F-250164987 MET Energie France [STREET_ADDRESS] …" at bounding box center [475, 227] width 950 height 455
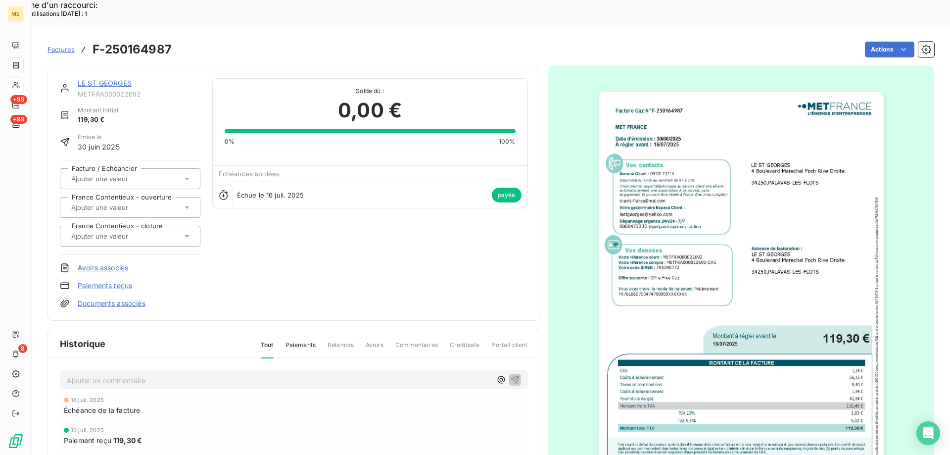
click at [123, 79] on link "LE ST GEORGES" at bounding box center [105, 83] width 54 height 8
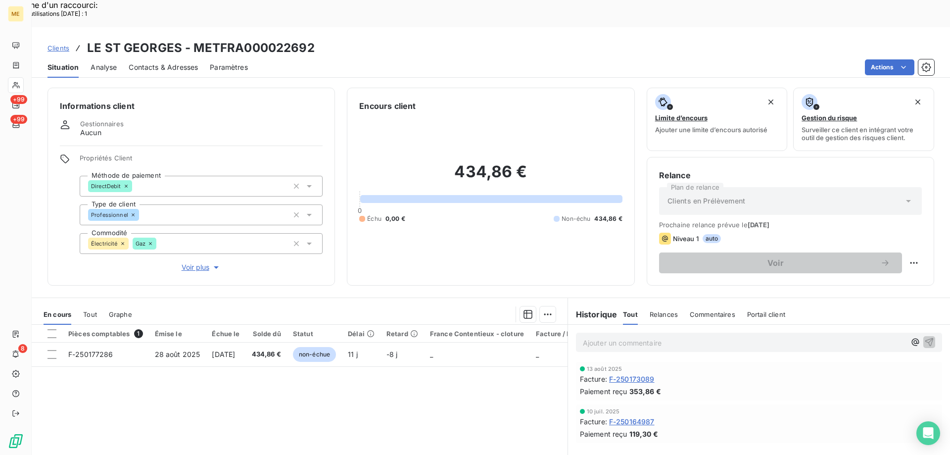
click at [636, 373] on span "F-250173089" at bounding box center [632, 378] width 46 height 10
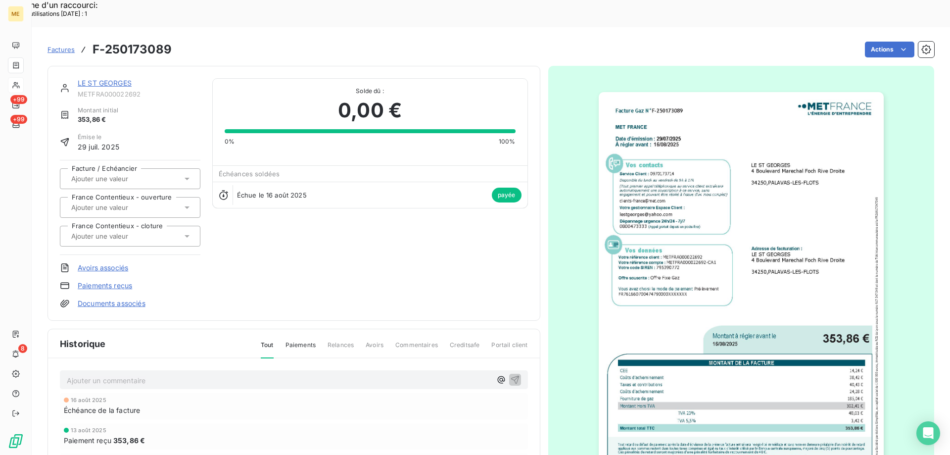
click at [733, 361] on img "button" at bounding box center [740, 293] width 285 height 403
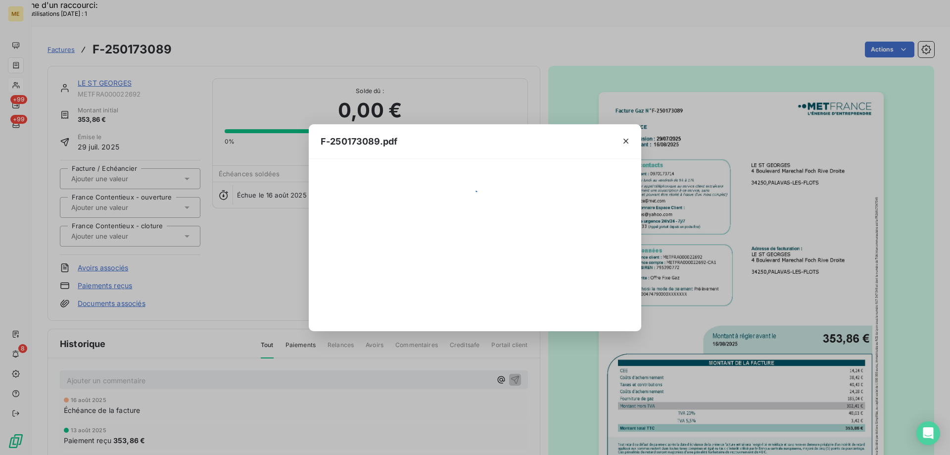
click at [733, 361] on div "F-250173089.pdf" at bounding box center [475, 227] width 950 height 455
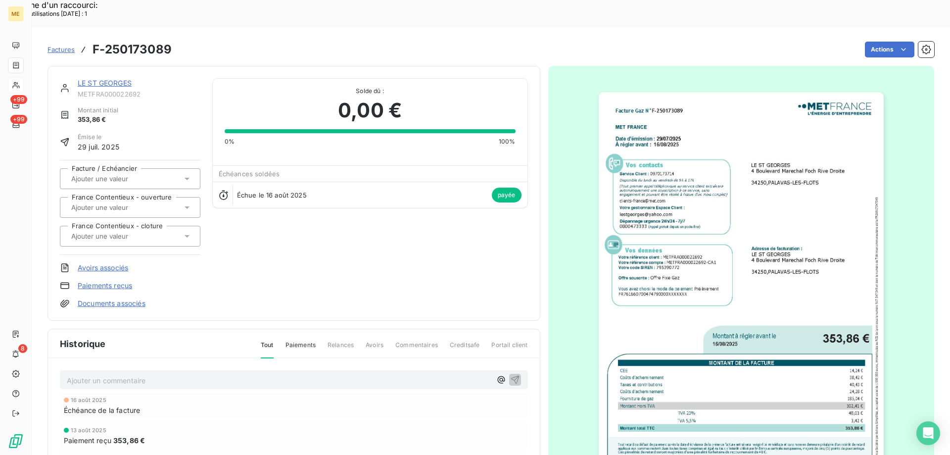
click at [693, 322] on img "button" at bounding box center [740, 293] width 285 height 403
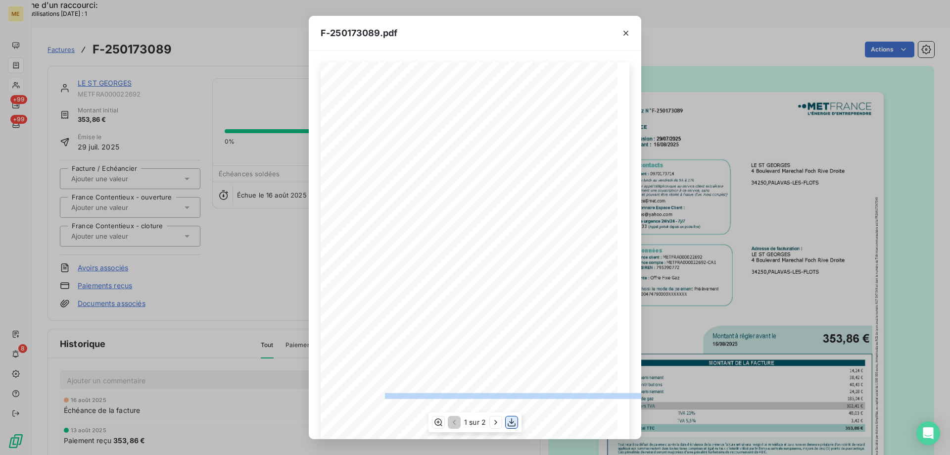
click at [512, 424] on icon "button" at bounding box center [511, 422] width 10 height 10
click at [619, 40] on button "button" at bounding box center [626, 33] width 16 height 16
click at [628, 33] on icon "button" at bounding box center [626, 33] width 10 height 10
click at [106, 60] on div "F-250173089.pdf Facture Gaz N° F-250173089 MET Energie France [STREET_ADDRESS] …" at bounding box center [475, 227] width 950 height 455
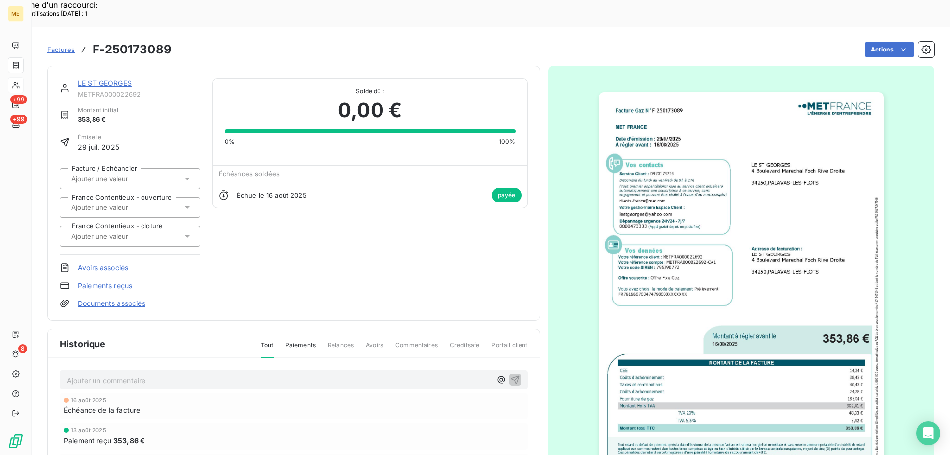
click at [96, 79] on link "LE ST GEORGES" at bounding box center [105, 83] width 54 height 8
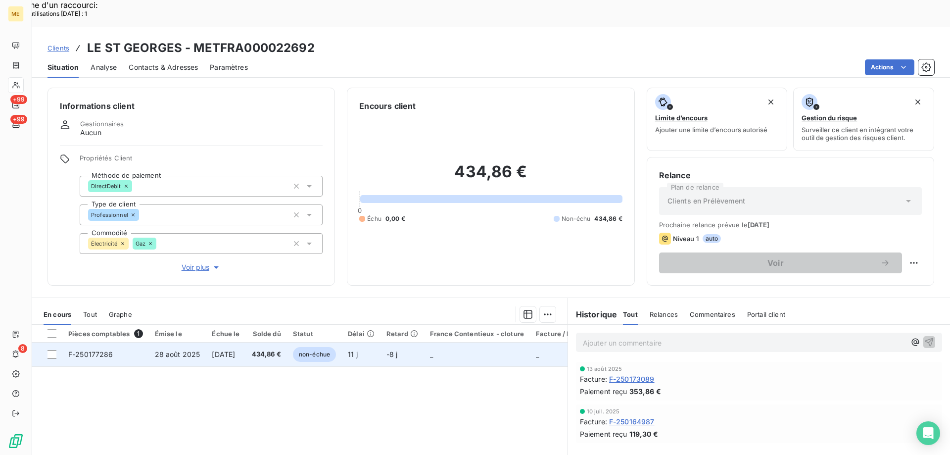
click at [218, 350] on span "[DATE]" at bounding box center [223, 354] width 23 height 8
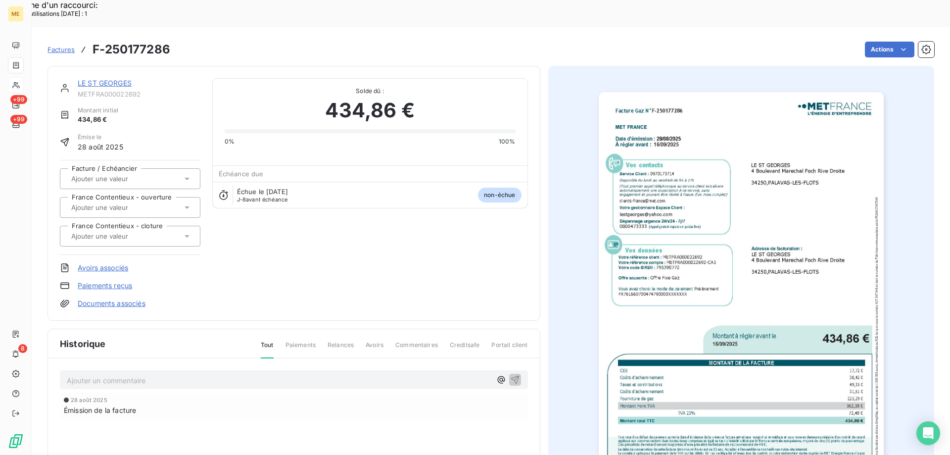
click at [743, 387] on img "button" at bounding box center [740, 293] width 285 height 403
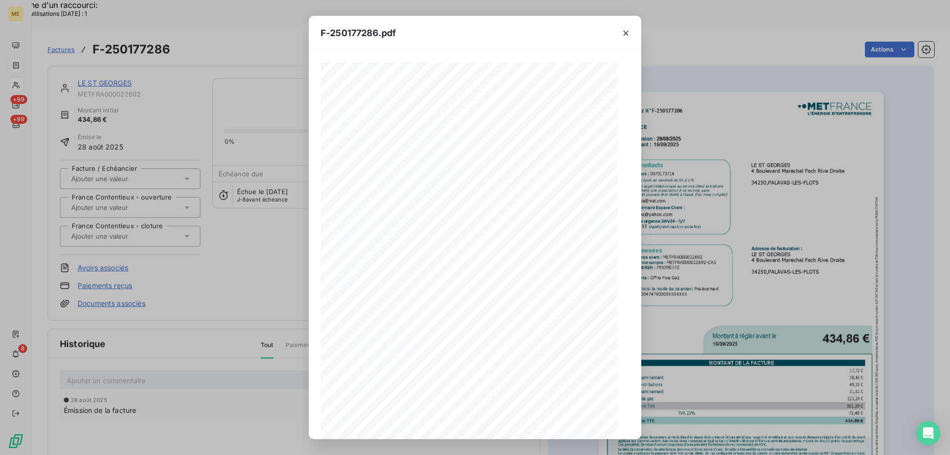
click at [511, 423] on icon "button" at bounding box center [511, 422] width 10 height 10
click at [188, 102] on div "F-250177286.pdf Facture Gaz N° F-250177286 MET Energie France [STREET_ADDRESS] …" at bounding box center [475, 227] width 950 height 455
click at [68, 58] on div "F-250177286.pdf Facture Gaz N° F-250177286 MET Energie France [STREET_ADDRESS] …" at bounding box center [475, 227] width 950 height 455
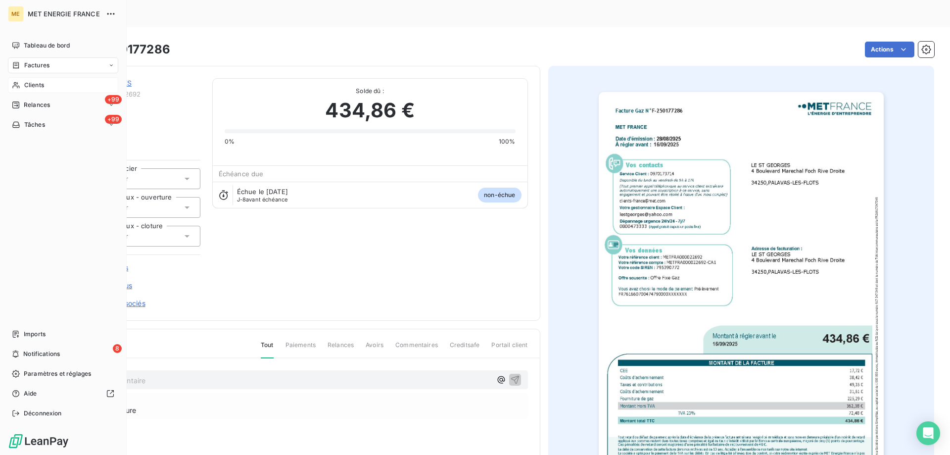
click at [19, 90] on div "Clients" at bounding box center [63, 85] width 110 height 16
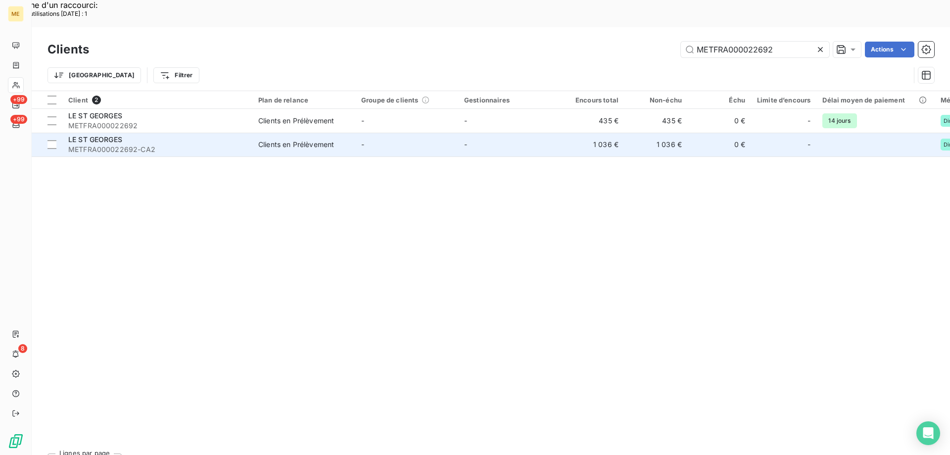
click at [260, 133] on td "Clients en Prélèvement" at bounding box center [303, 145] width 103 height 24
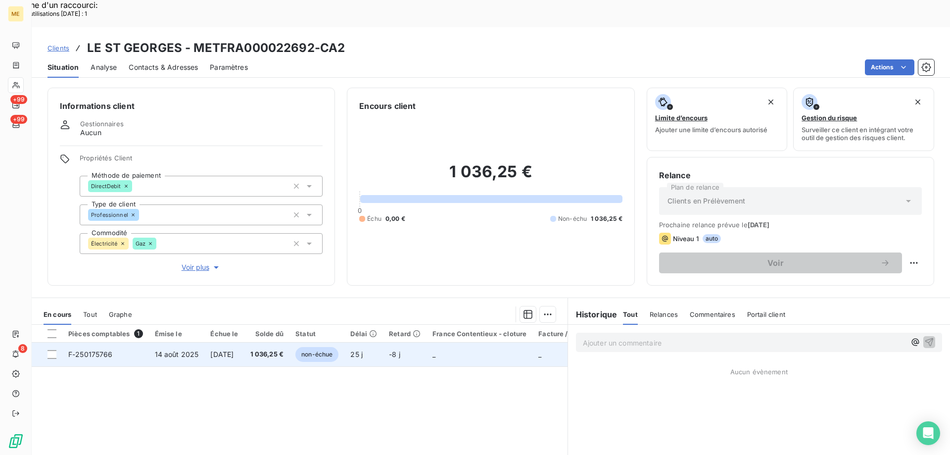
click at [233, 350] on span "[DATE]" at bounding box center [221, 354] width 23 height 8
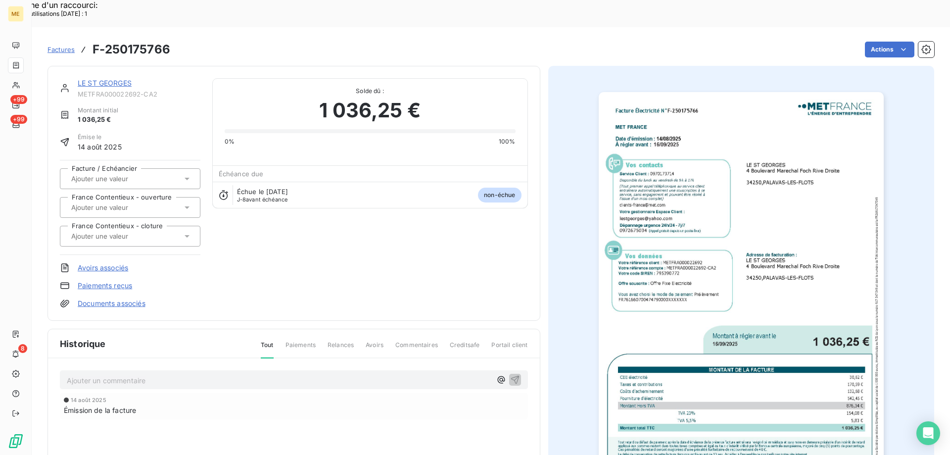
click at [756, 276] on img "button" at bounding box center [740, 293] width 285 height 403
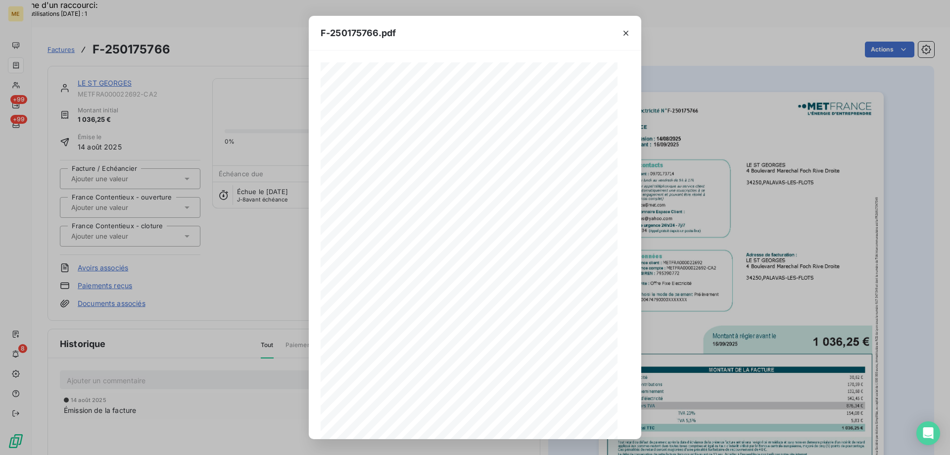
click at [511, 425] on icon "button" at bounding box center [511, 422] width 10 height 10
drag, startPoint x: 625, startPoint y: 30, endPoint x: 896, endPoint y: 122, distance: 285.6
click at [625, 30] on icon "button" at bounding box center [626, 33] width 10 height 10
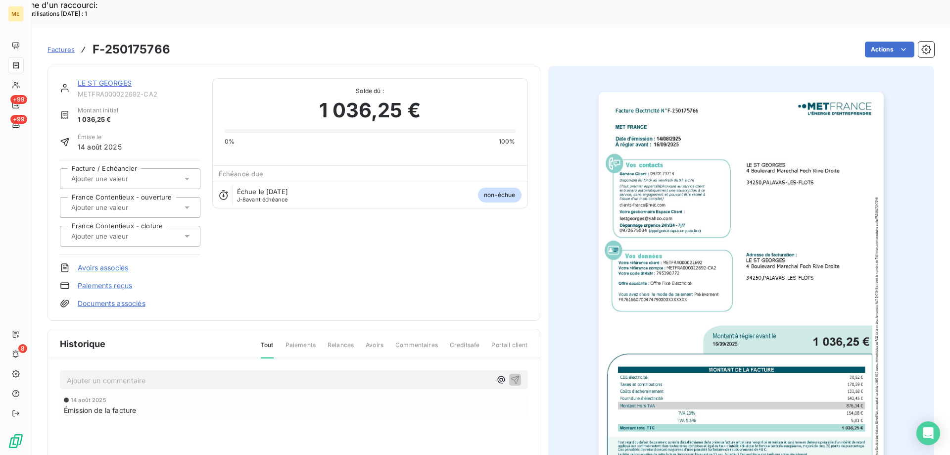
click at [96, 79] on link "LE ST GEORGES" at bounding box center [105, 83] width 54 height 8
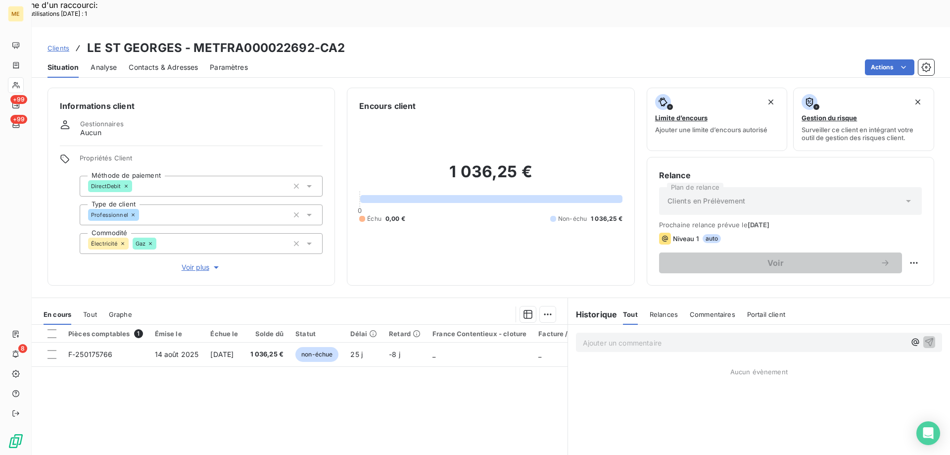
click at [18, 87] on icon at bounding box center [16, 85] width 8 height 8
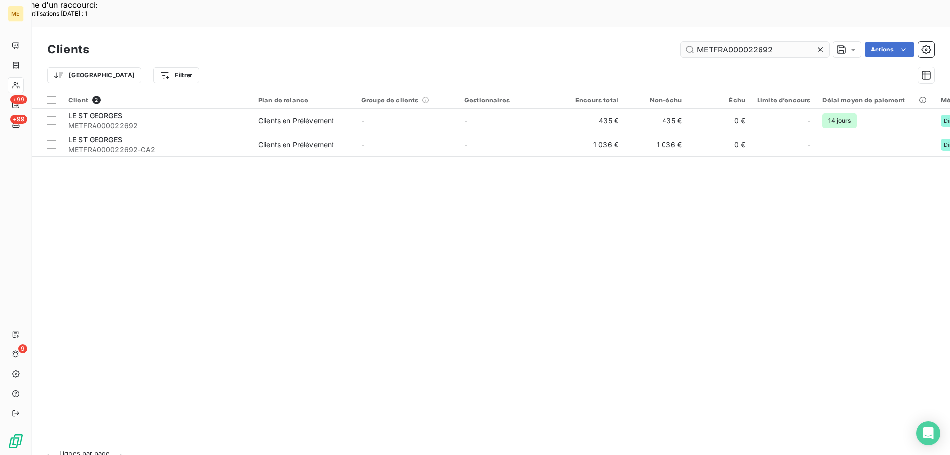
click at [738, 42] on input "METFRA000022692" at bounding box center [755, 50] width 148 height 16
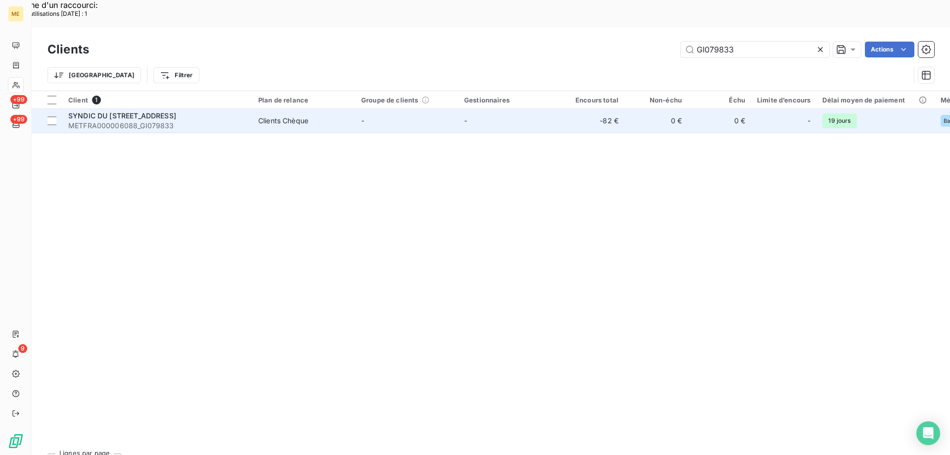
type input "GI079833"
click at [214, 121] on span "METFRA000006088_GI079833" at bounding box center [157, 126] width 178 height 10
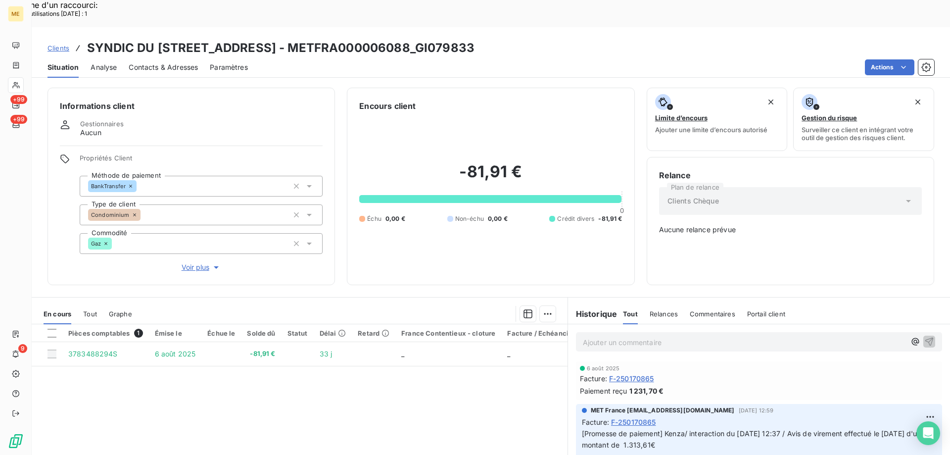
click at [622, 373] on span "F-250170865" at bounding box center [631, 378] width 45 height 10
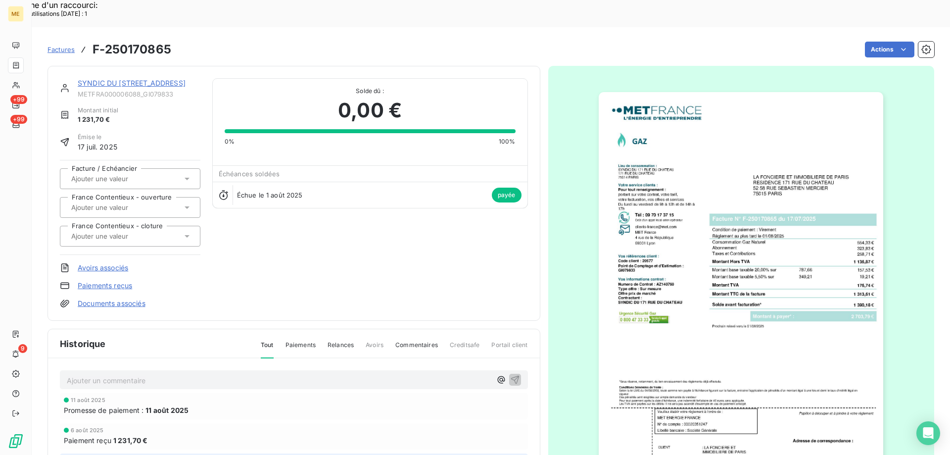
drag, startPoint x: 122, startPoint y: 56, endPoint x: 276, endPoint y: 9, distance: 161.2
click at [121, 79] on link "SYNDIC DU 171 RUE DU CHATEAU" at bounding box center [132, 83] width 108 height 8
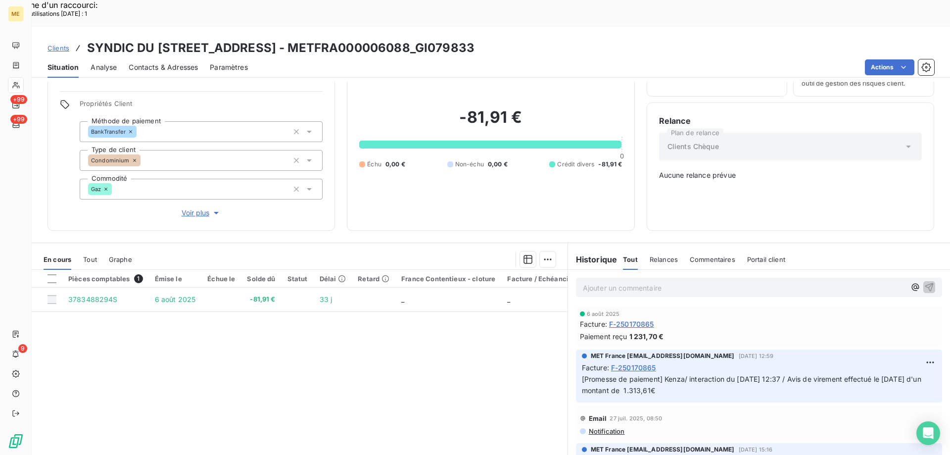
scroll to position [61, 0]
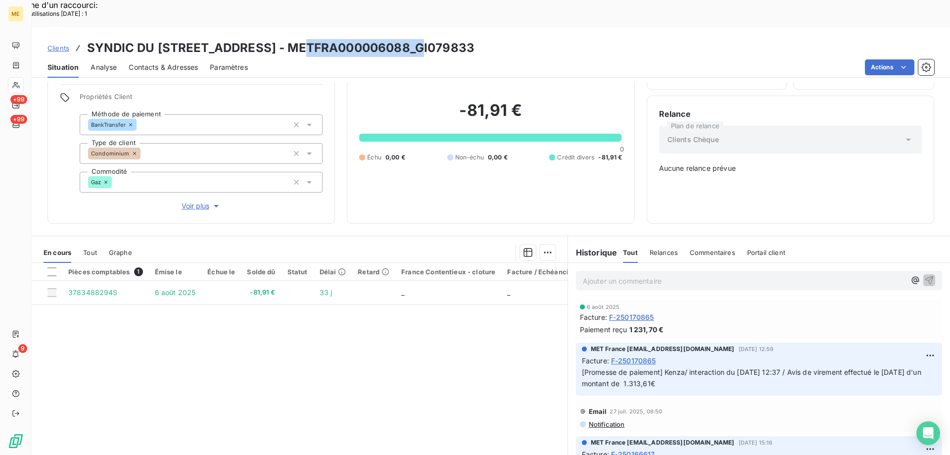
copy h3 "METFRA000006088"
drag, startPoint x: 414, startPoint y: 24, endPoint x: 306, endPoint y: 16, distance: 108.1
click at [298, 39] on h3 "SYNDIC DU 171 RUE DU CHATEAU - METFRA000006088_GI079833" at bounding box center [280, 48] width 387 height 18
click at [21, 80] on div at bounding box center [16, 85] width 16 height 16
click at [11, 84] on div at bounding box center [16, 85] width 16 height 16
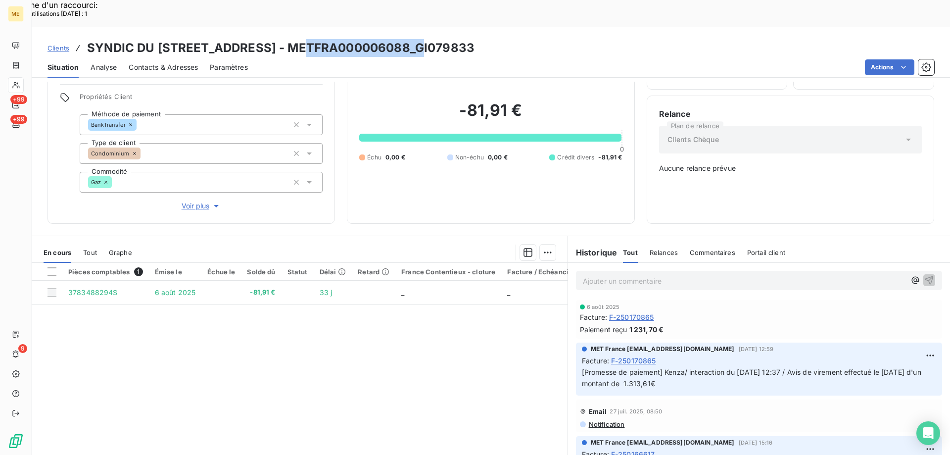
click at [18, 80] on div at bounding box center [16, 85] width 16 height 16
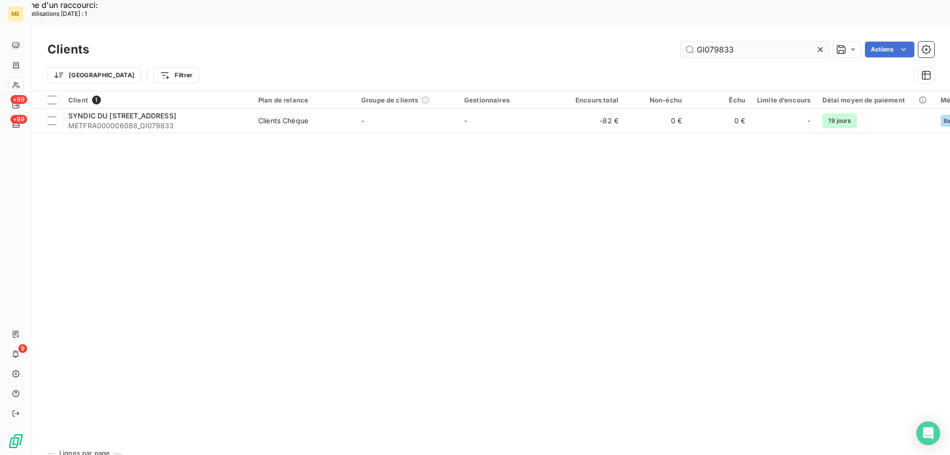
click at [747, 42] on input "GI079833" at bounding box center [755, 50] width 148 height 16
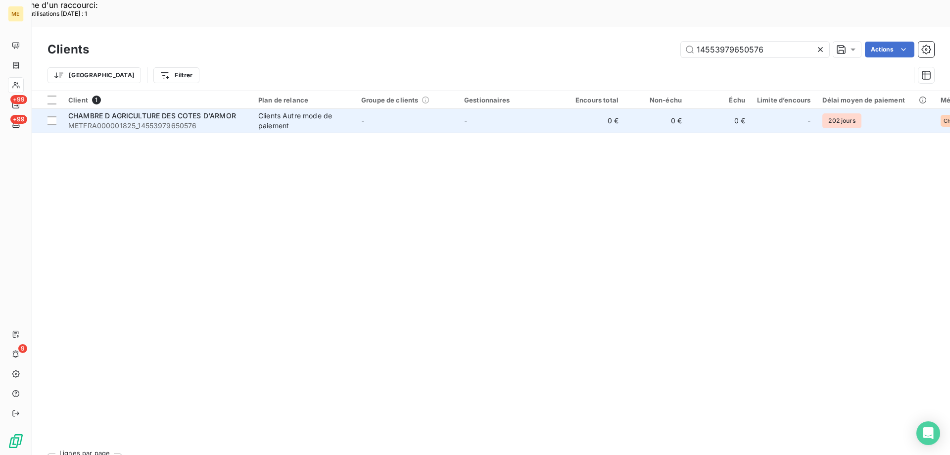
type input "14553979650576"
click at [175, 111] on span "CHAMBRE D AGRICULTURE DES COTES D'ARMOR" at bounding box center [152, 115] width 168 height 8
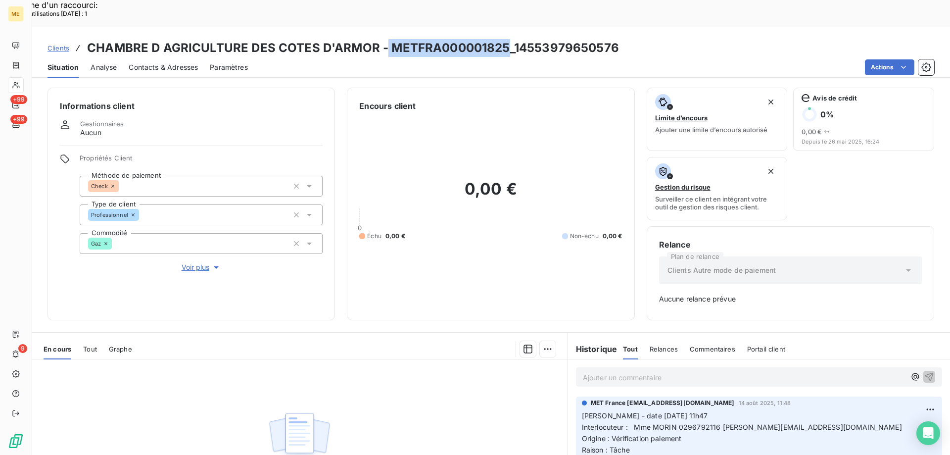
copy h3 "METFRA000001825"
drag, startPoint x: 386, startPoint y: 17, endPoint x: 506, endPoint y: 17, distance: 120.2
click at [506, 39] on h3 "CHAMBRE D AGRICULTURE DES COTES D'ARMOR - METFRA000001825_14553979650576" at bounding box center [353, 48] width 532 height 18
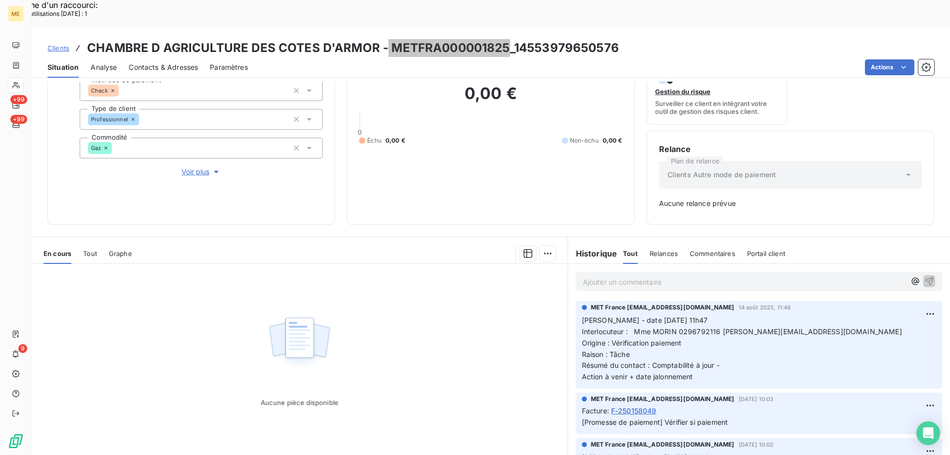
scroll to position [97, 0]
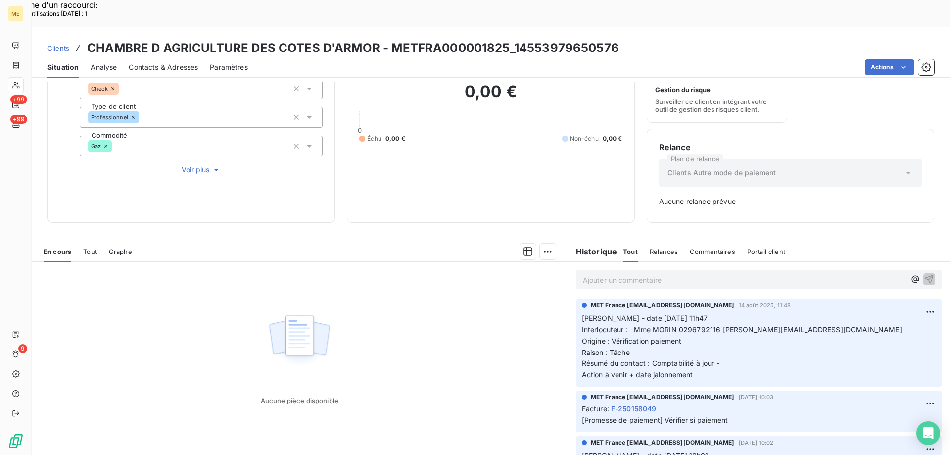
click at [632, 403] on span "F-250158049" at bounding box center [634, 408] width 46 height 10
